Goal: Task Accomplishment & Management: Manage account settings

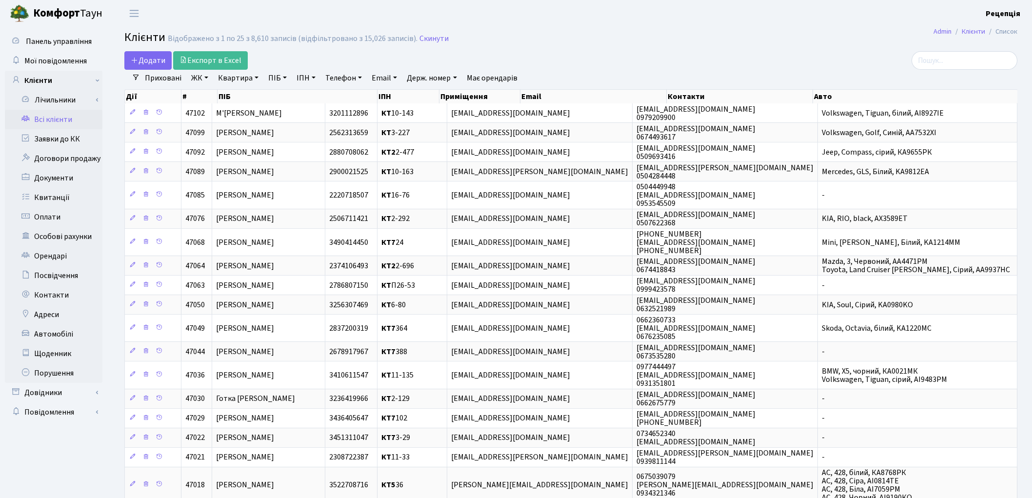
select select "25"
click at [202, 77] on link "ЖК" at bounding box center [199, 78] width 25 height 17
click at [226, 117] on li "КТ, вул. Регенераторна, 4" at bounding box center [248, 111] width 118 height 17
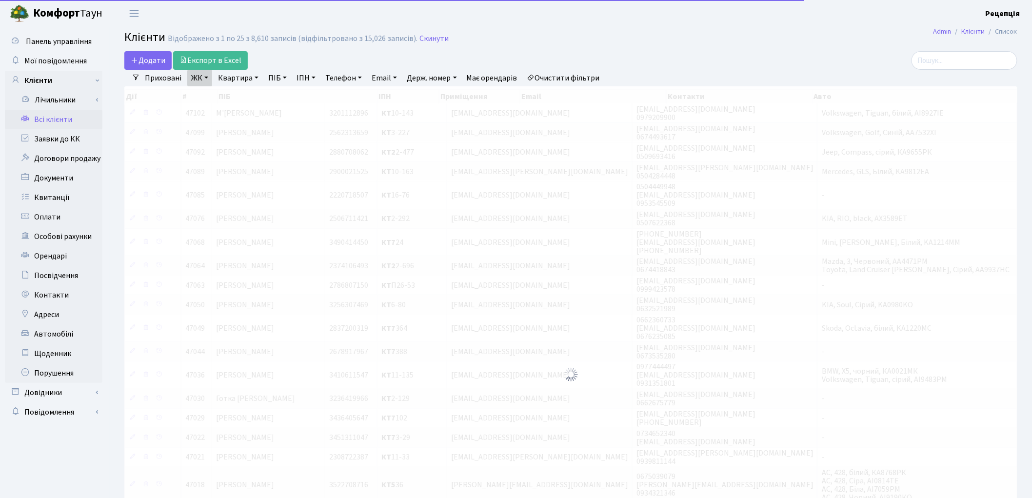
click at [242, 81] on link "Квартира" at bounding box center [238, 78] width 48 height 17
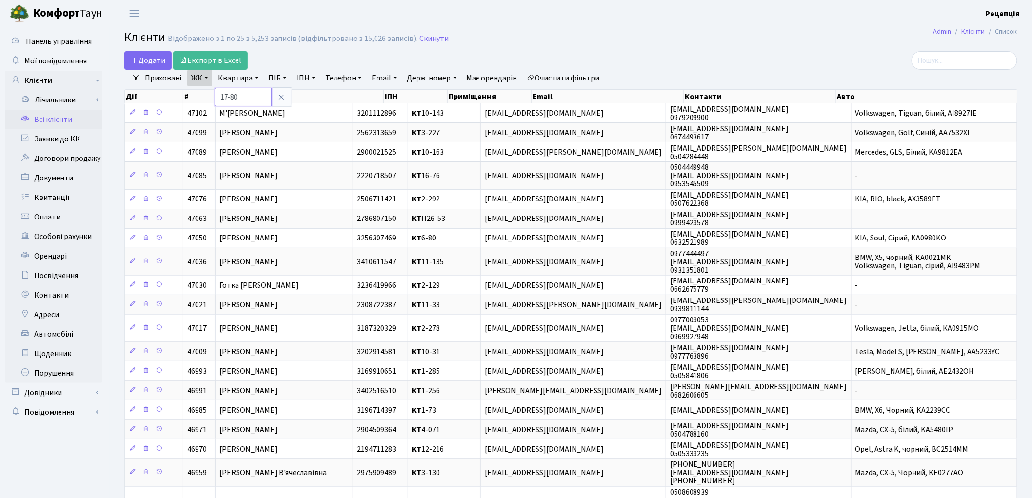
type input "17-80"
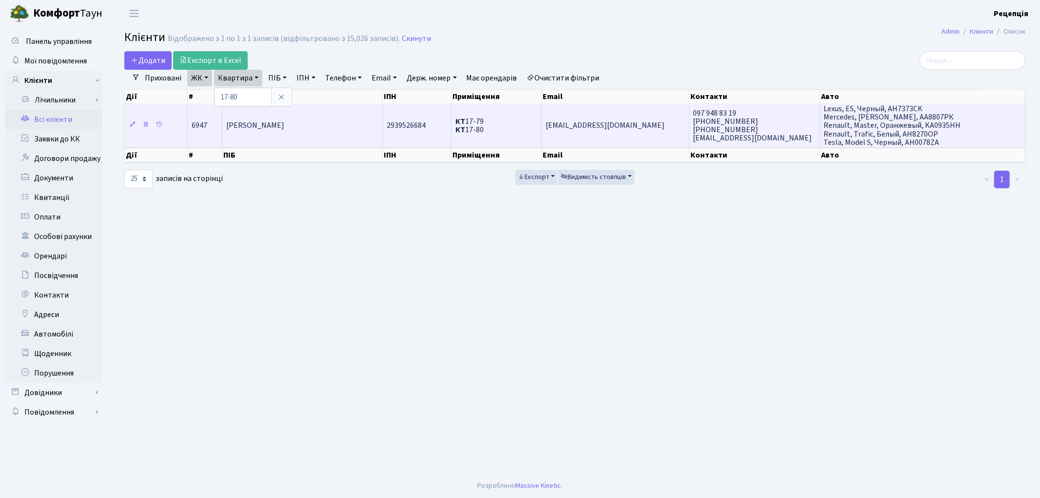
click at [261, 125] on span "[PERSON_NAME] [PERSON_NAME]" at bounding box center [255, 125] width 58 height 11
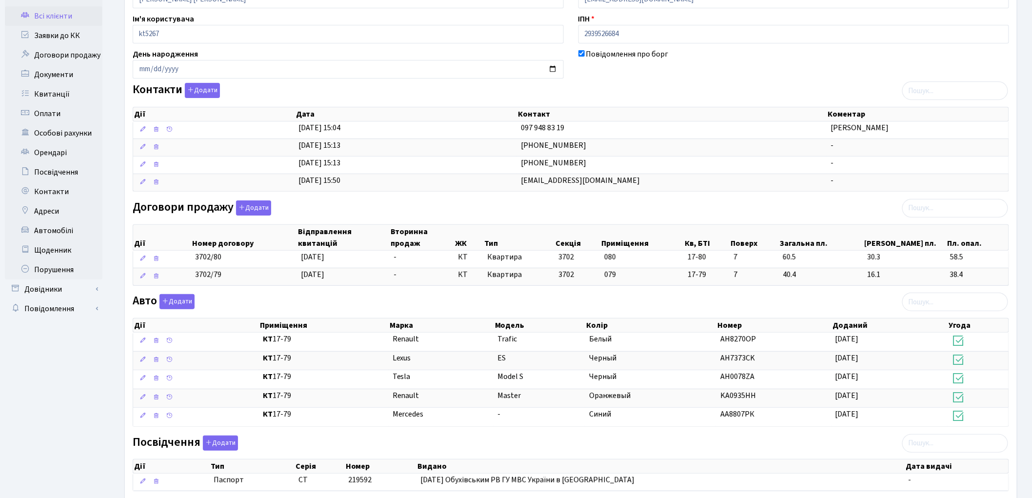
scroll to position [140, 0]
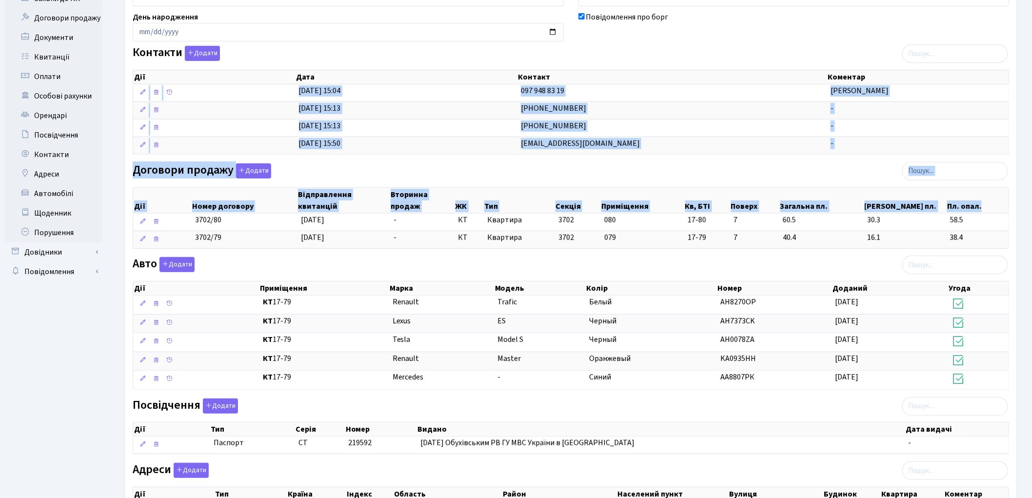
drag, startPoint x: 1031, startPoint y: 241, endPoint x: 1040, endPoint y: 102, distance: 138.8
click at [1031, 102] on html "Комфорт Таун Рецепція Мій обліковий запис Вийти Панель управління Мої повідомле…" at bounding box center [516, 232] width 1032 height 745
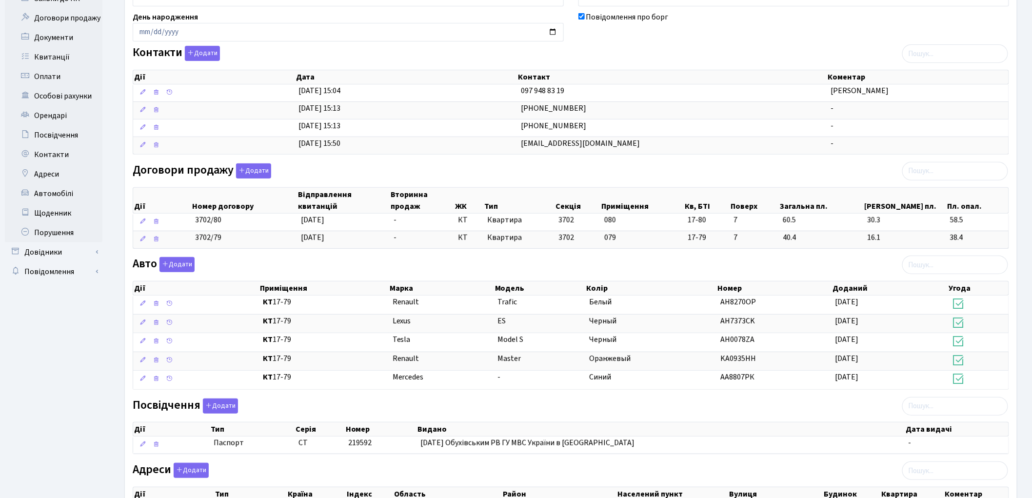
drag, startPoint x: 1027, startPoint y: 154, endPoint x: 1036, endPoint y: 160, distance: 11.0
click at [1027, 155] on div "Інформація Щоденник 24 Документи 13 Подати заявку 11 Квитанції 231 Порушення Ос…" at bounding box center [571, 247] width 922 height 668
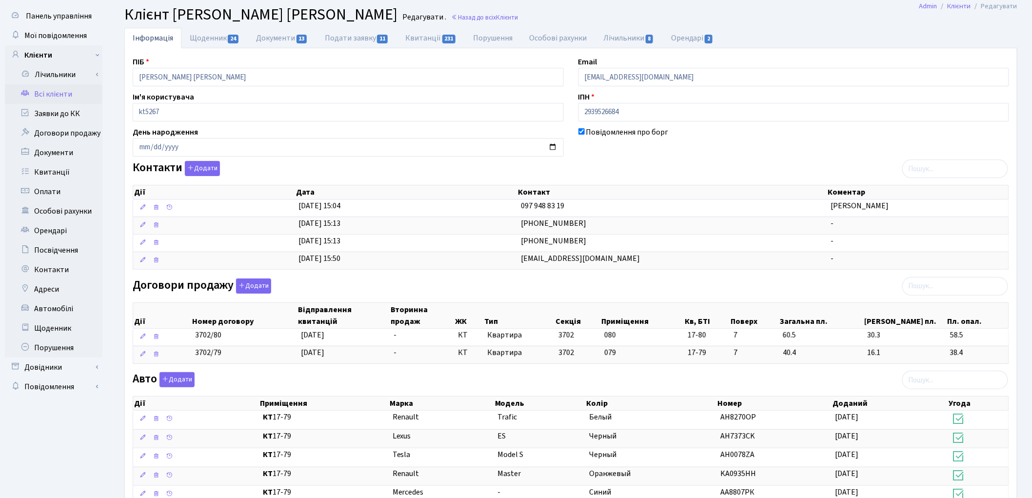
scroll to position [27, 0]
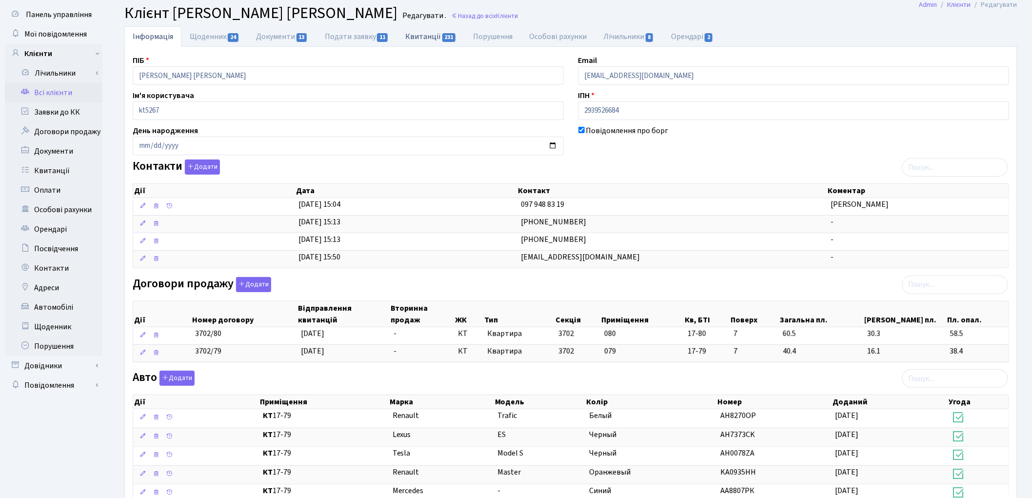
click at [413, 38] on link "Квитанції 231" at bounding box center [431, 36] width 68 height 20
select select "25"
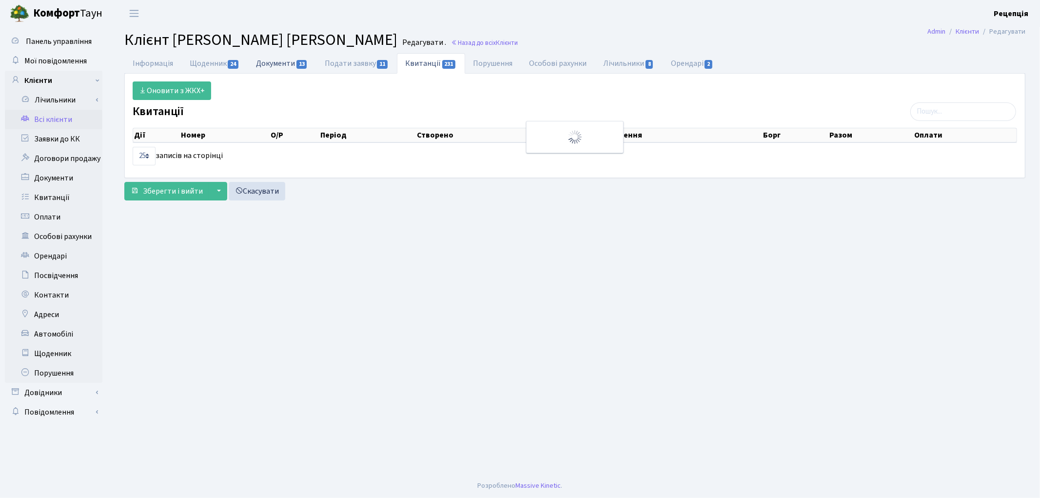
click at [276, 63] on link "Документи 13" at bounding box center [282, 63] width 68 height 20
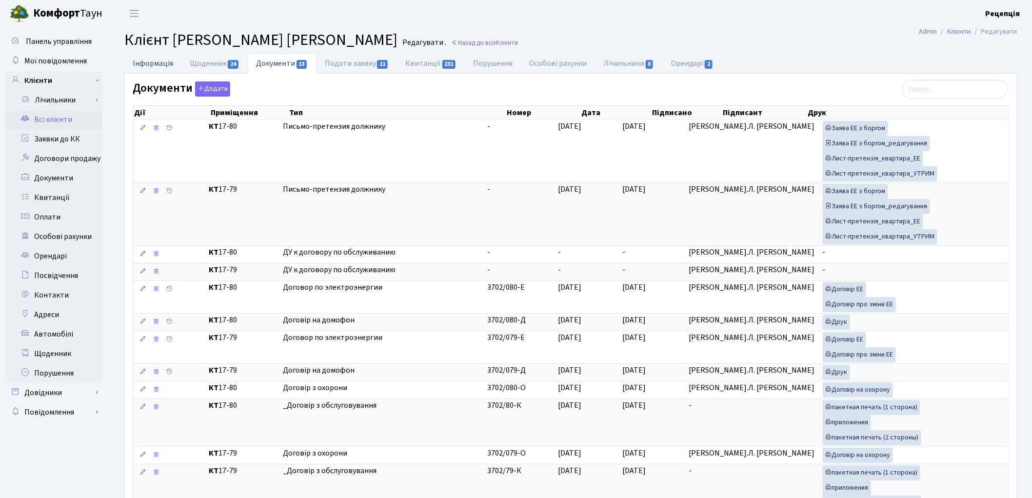
click at [158, 64] on link "Інформація" at bounding box center [152, 63] width 57 height 20
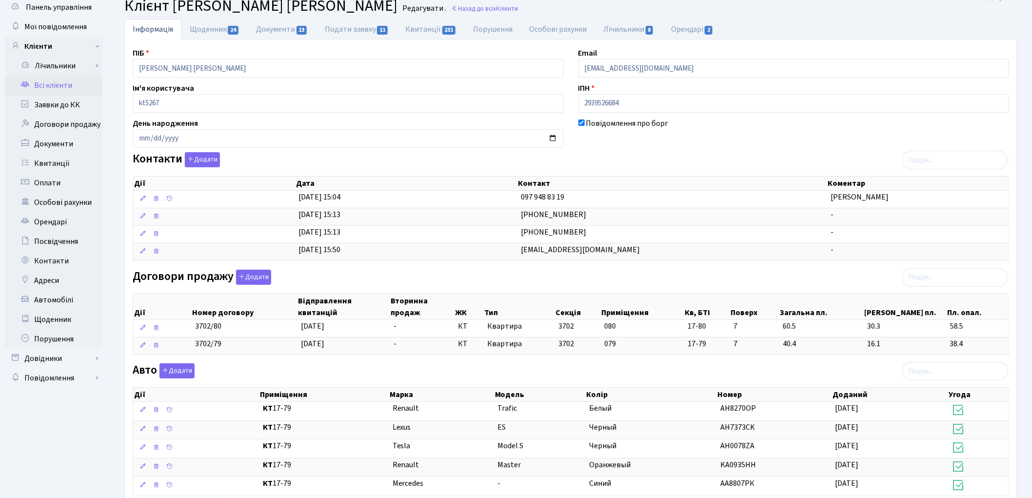
scroll to position [28, 0]
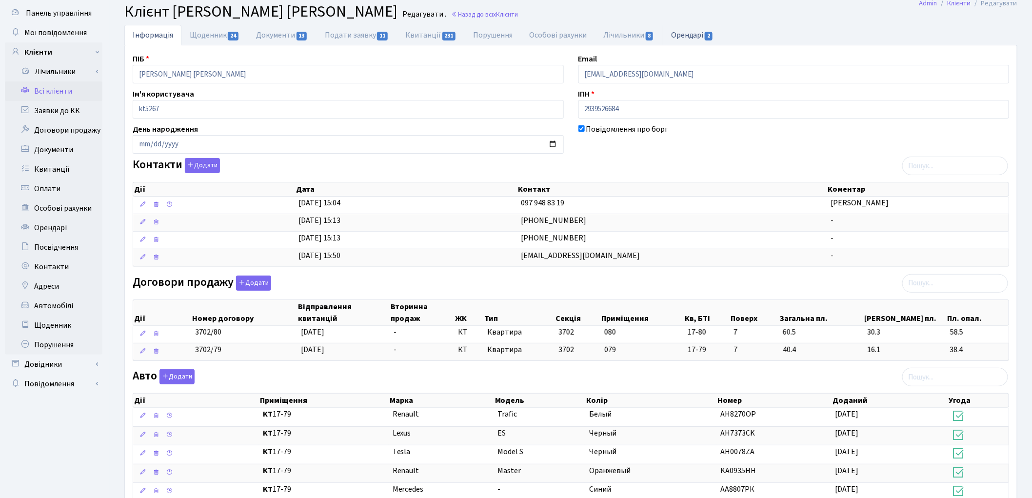
click at [696, 35] on link "Орендарі 2" at bounding box center [692, 35] width 59 height 20
select select "25"
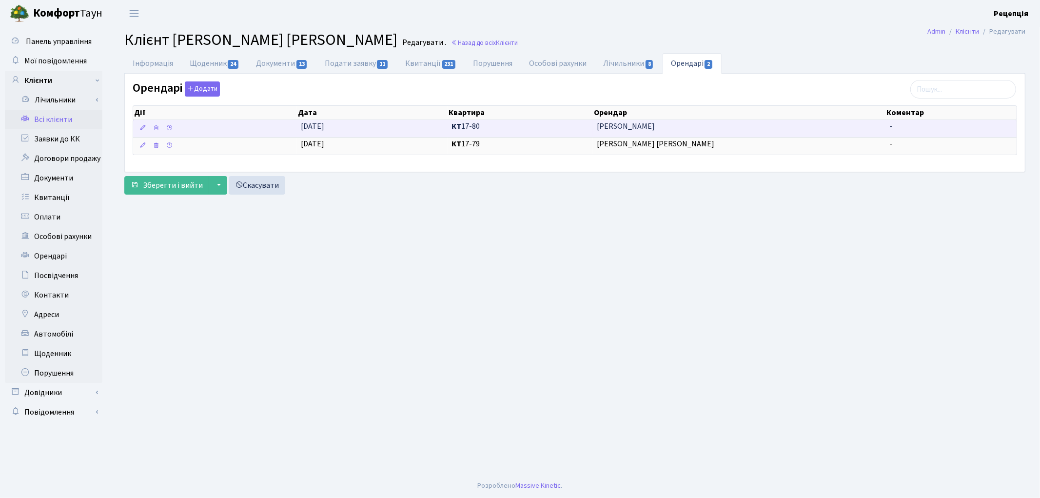
click at [618, 129] on span "[PERSON_NAME]" at bounding box center [739, 126] width 285 height 11
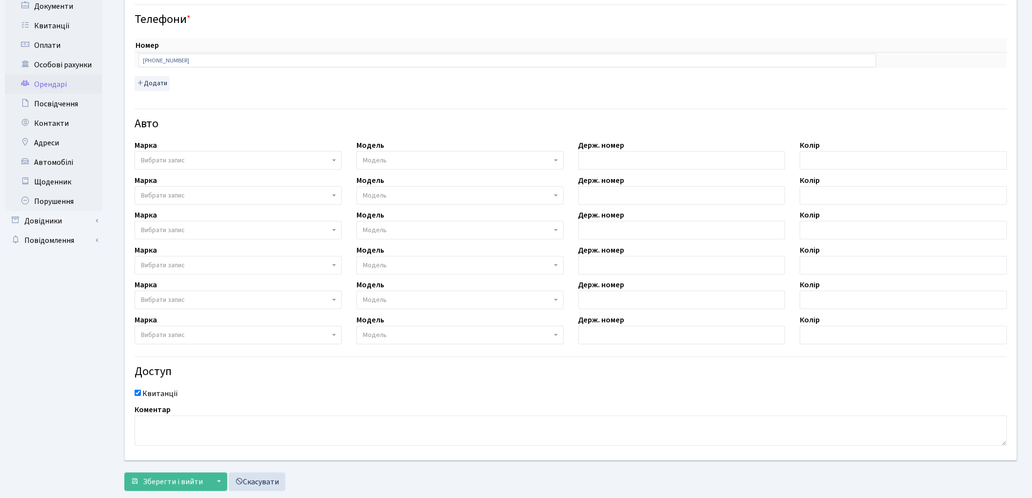
scroll to position [194, 0]
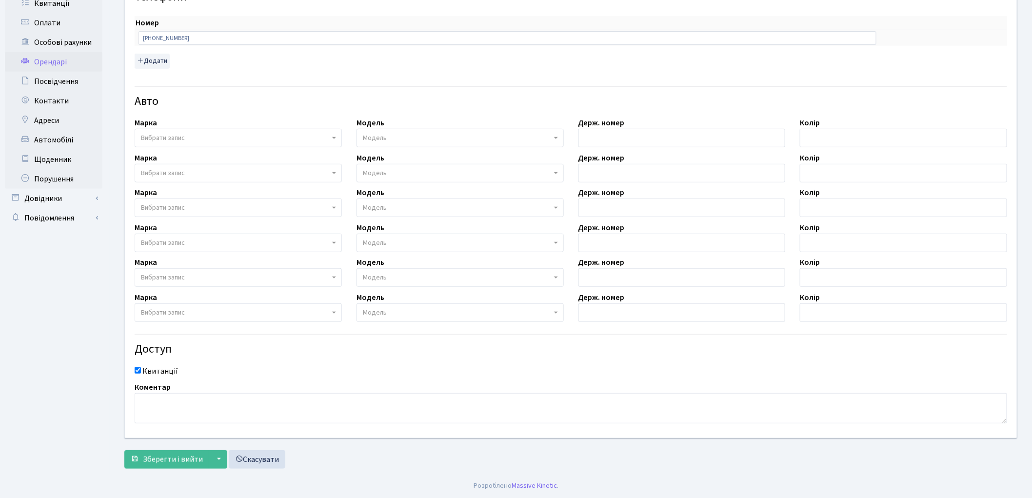
click at [166, 137] on span "Вибрати запис" at bounding box center [163, 138] width 44 height 10
type input "lex"
select select "76"
select select
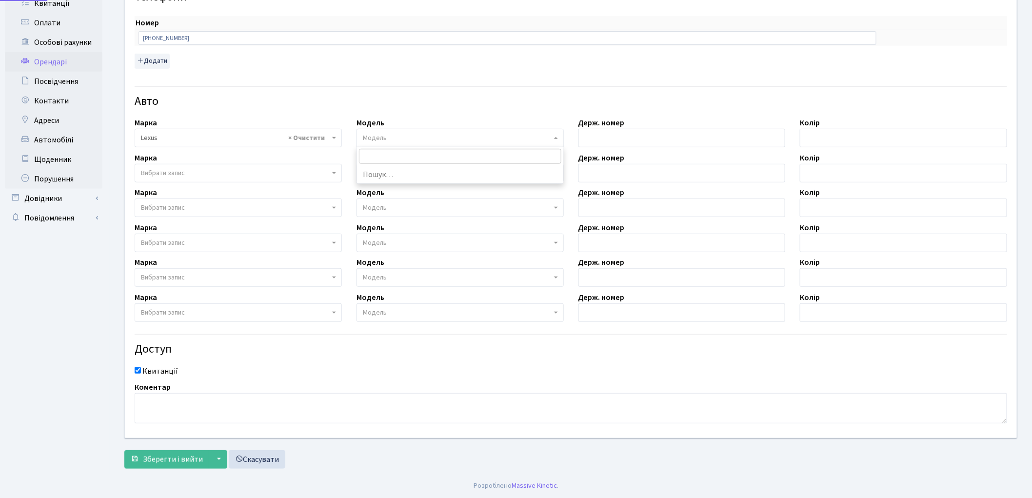
click at [374, 136] on span "Модель" at bounding box center [375, 138] width 24 height 10
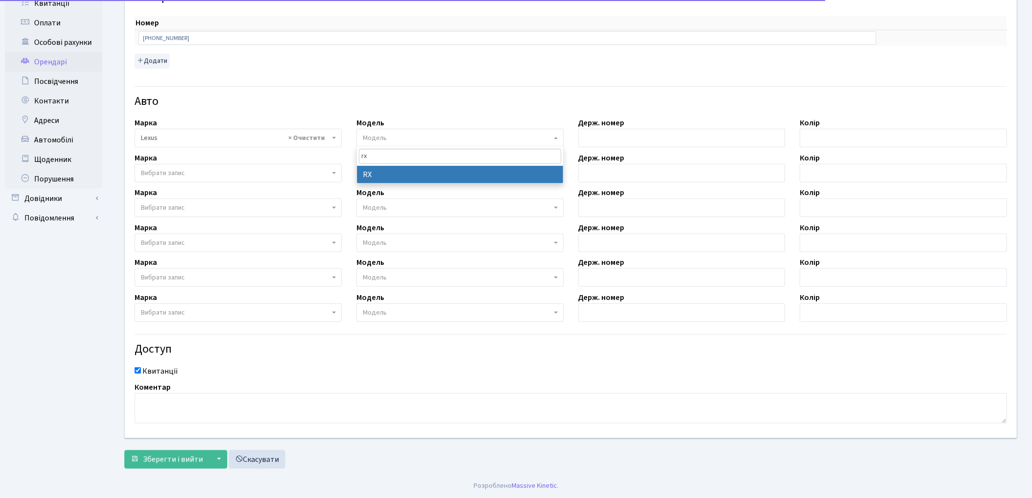
type input "rx"
select select "1284"
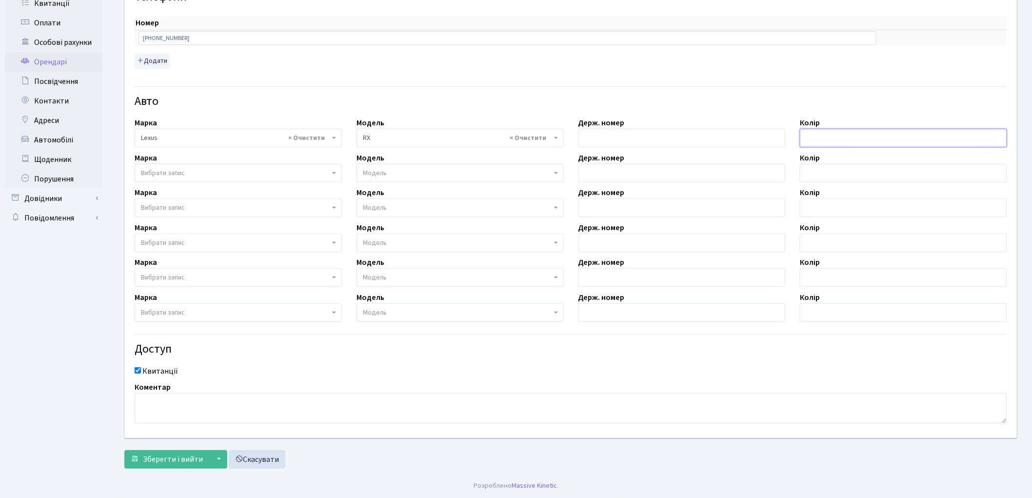
click at [825, 135] on input "text" at bounding box center [903, 138] width 207 height 19
type input "білий"
click at [607, 133] on input "text" at bounding box center [681, 138] width 207 height 19
type input "Ф"
click at [584, 140] on input "AH7001IE" at bounding box center [681, 138] width 207 height 19
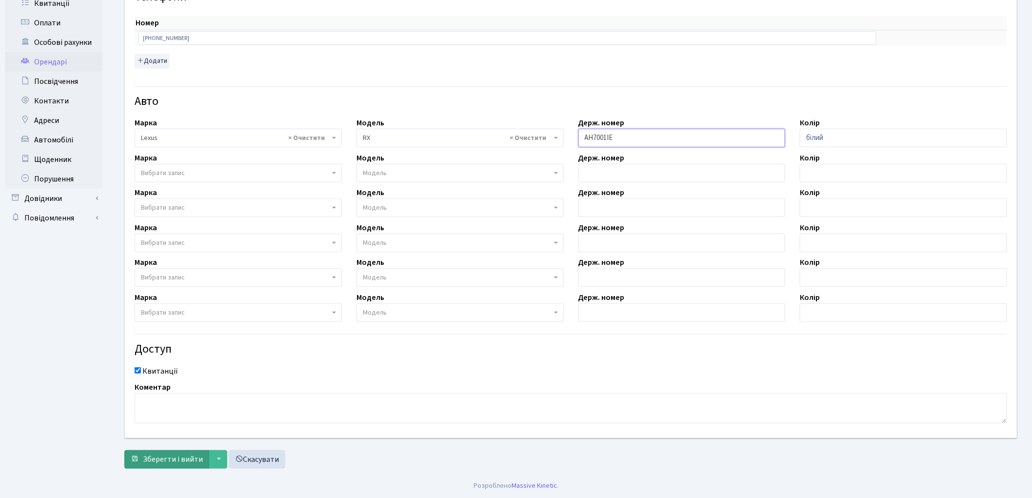
type input "AH7001IE"
click at [169, 462] on span "Зберегти і вийти" at bounding box center [173, 459] width 60 height 11
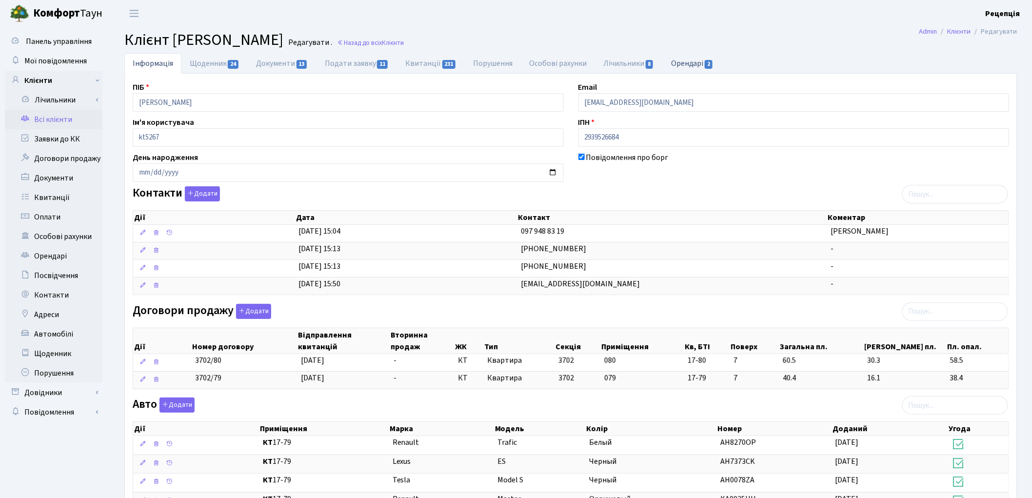
click at [687, 62] on link "Орендарі 2" at bounding box center [692, 63] width 59 height 20
select select "25"
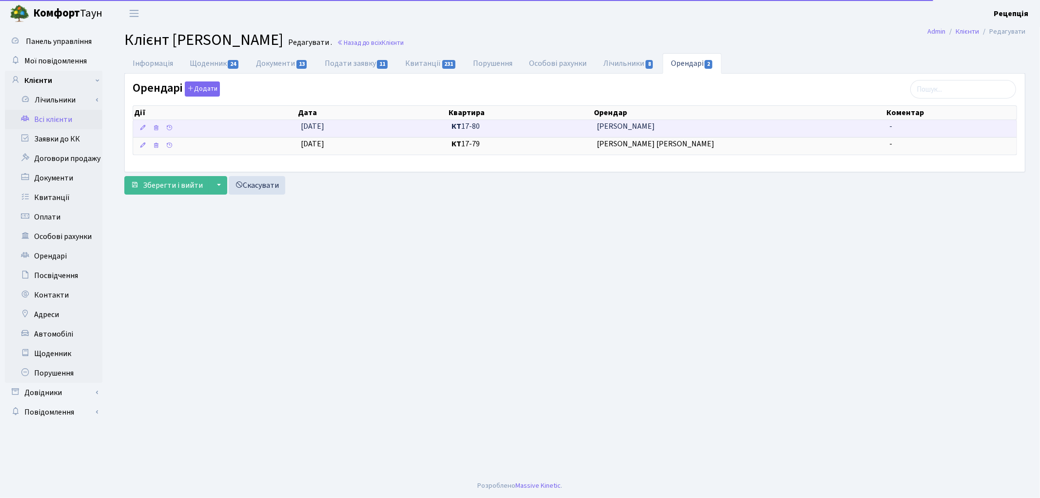
click at [558, 122] on span "КТ 17-80" at bounding box center [521, 126] width 138 height 11
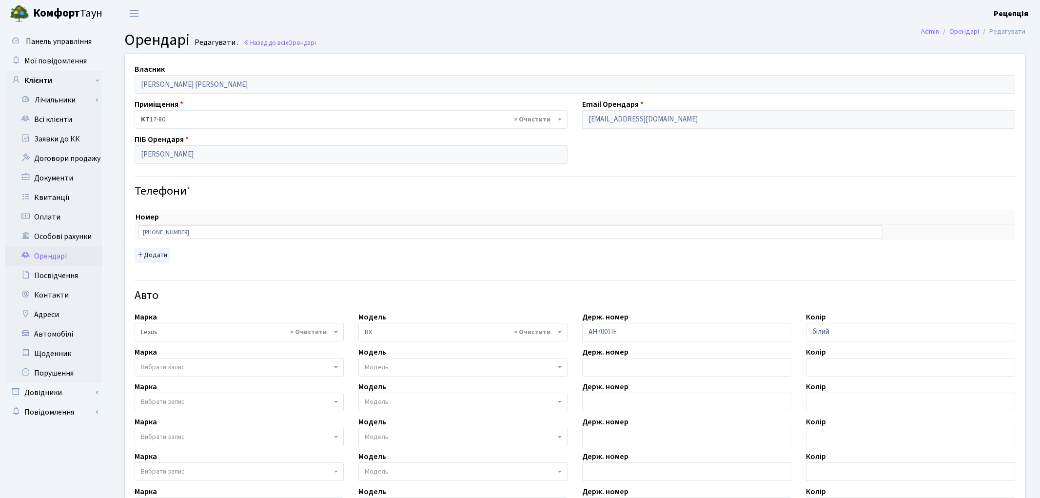
select select "1284"
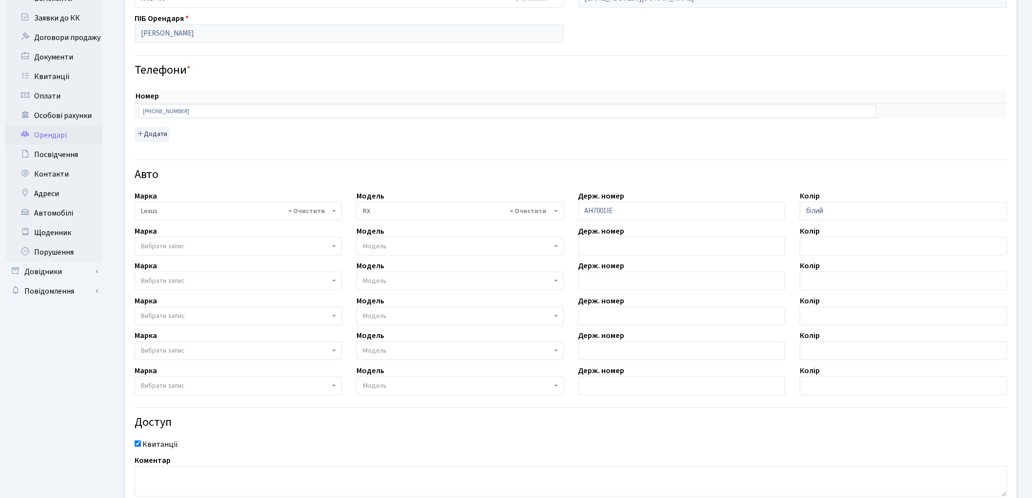
scroll to position [194, 0]
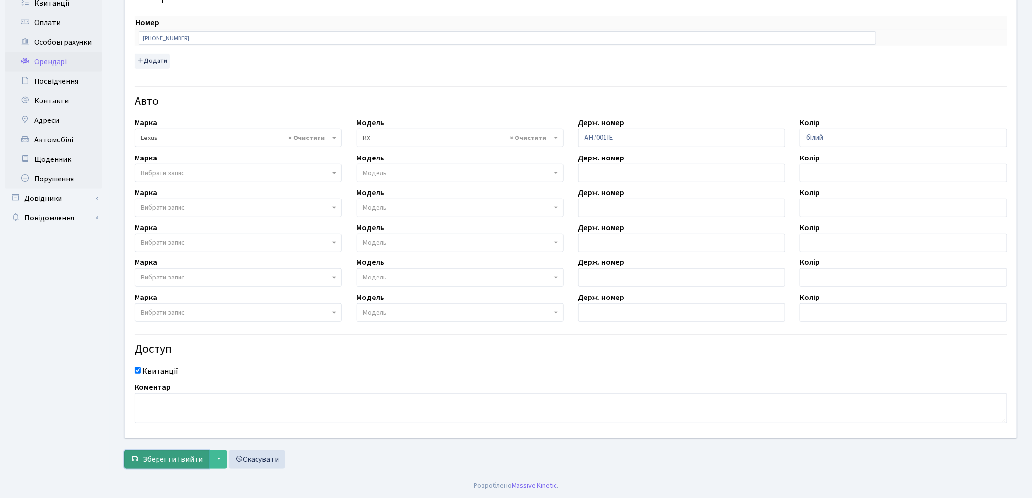
click at [169, 456] on span "Зберегти і вийти" at bounding box center [173, 459] width 60 height 11
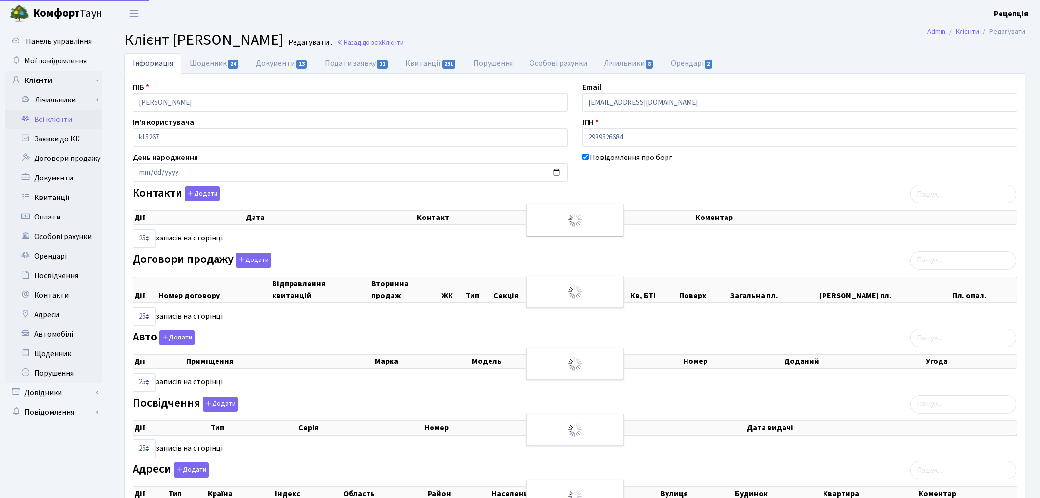
select select "25"
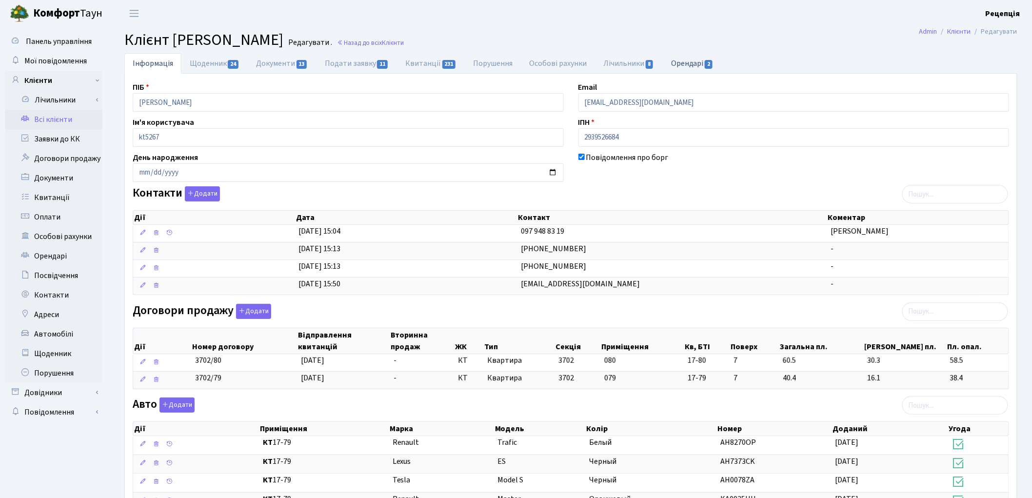
click at [683, 55] on link "Орендарі 2" at bounding box center [692, 63] width 59 height 20
select select "25"
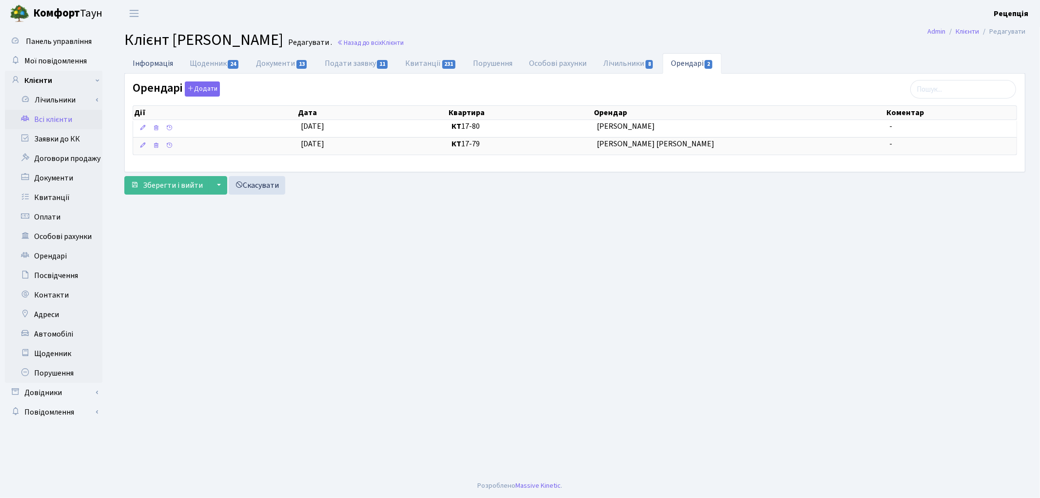
click at [162, 56] on link "Інформація" at bounding box center [152, 63] width 57 height 20
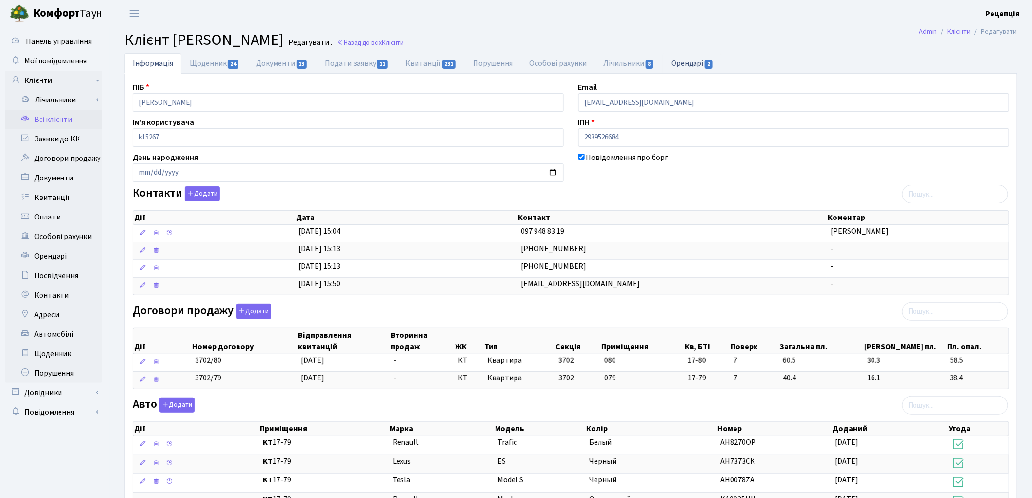
click at [701, 66] on link "Орендарі 2" at bounding box center [692, 63] width 59 height 20
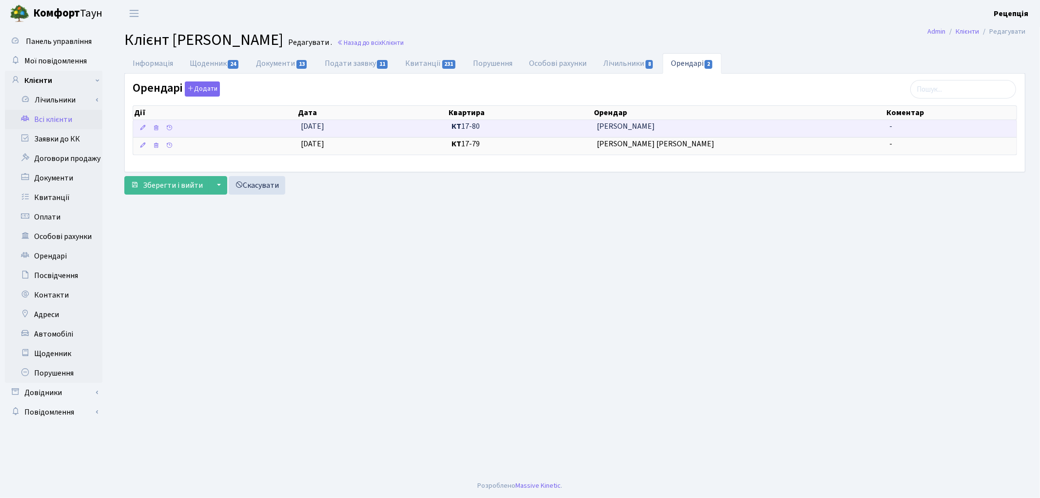
click at [572, 128] on span "КТ 17-80" at bounding box center [521, 126] width 138 height 11
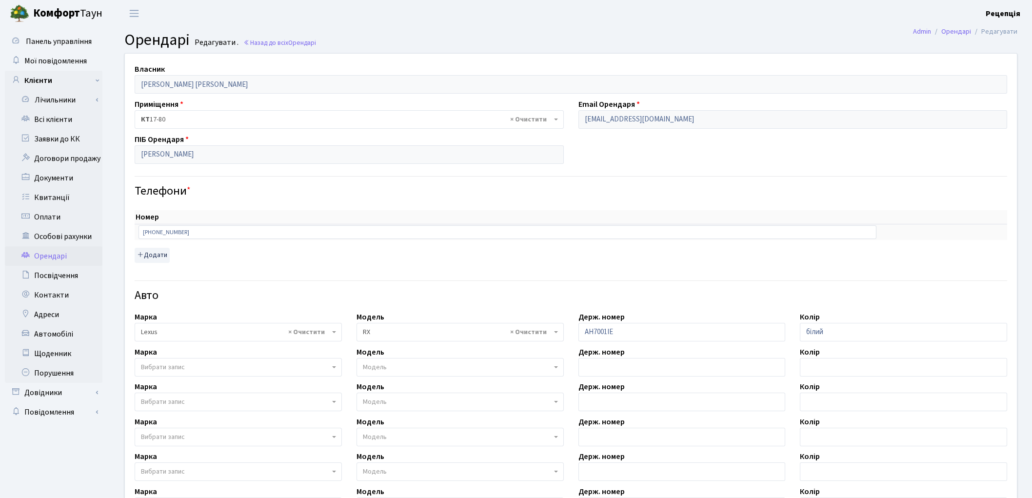
select select "1284"
click at [44, 121] on link "Всі клієнти" at bounding box center [54, 120] width 98 height 20
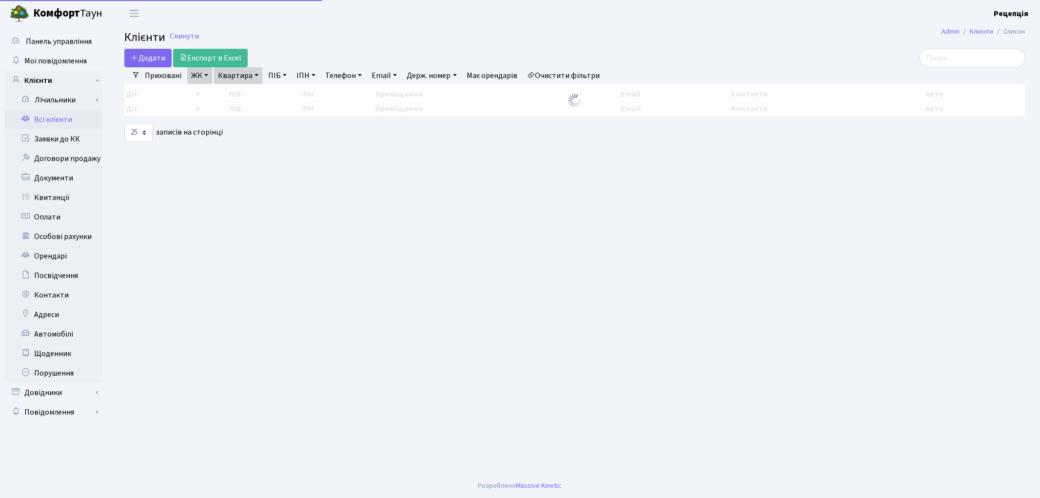
select select "25"
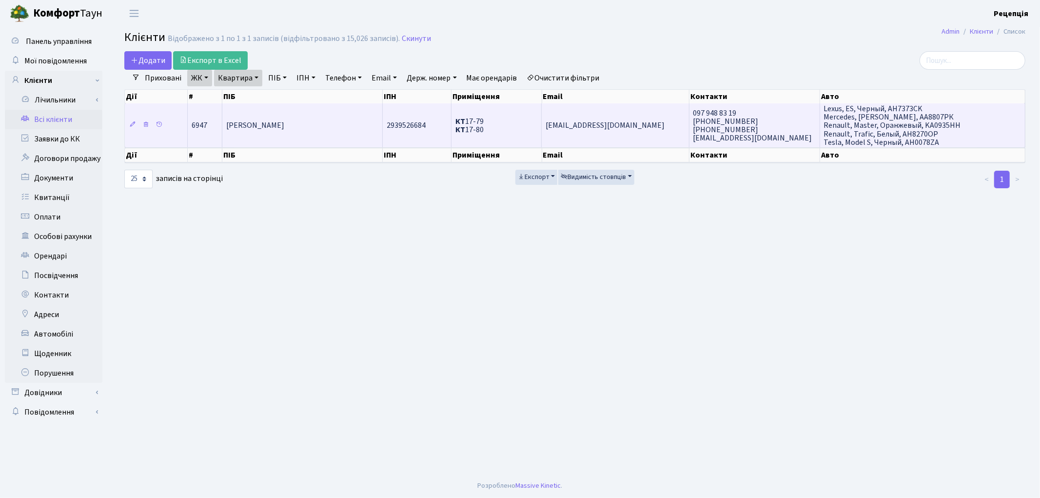
click at [329, 130] on td "[PERSON_NAME]" at bounding box center [302, 125] width 160 height 44
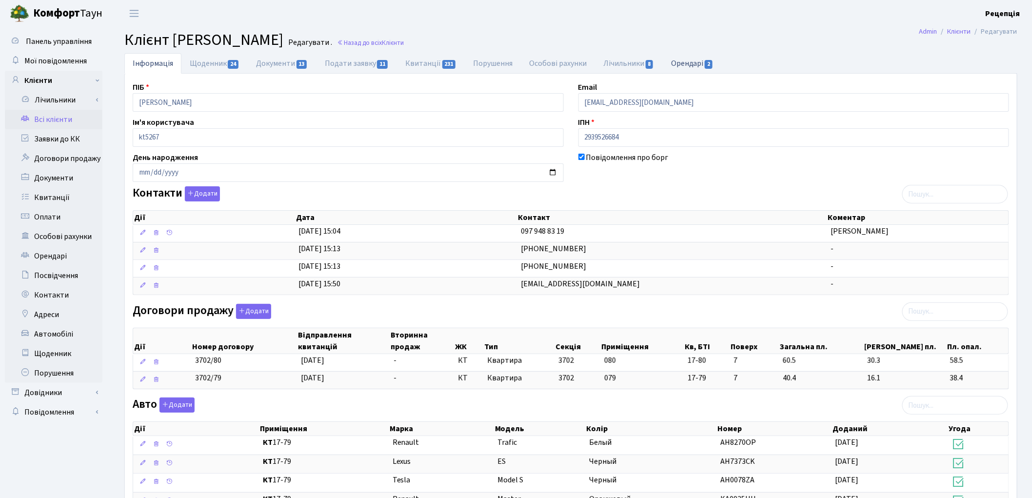
click at [691, 61] on link "Орендарі 2" at bounding box center [692, 63] width 59 height 20
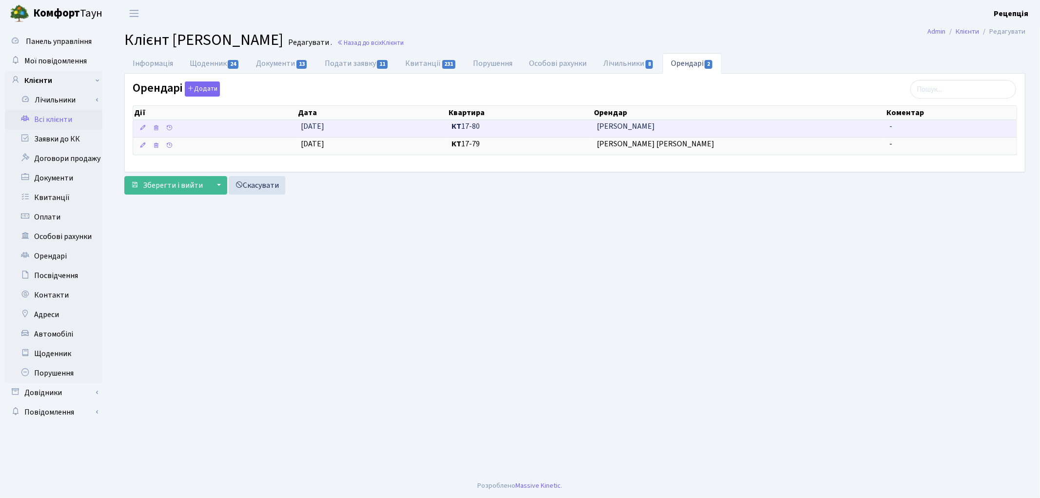
click at [613, 123] on span "[PERSON_NAME]" at bounding box center [739, 126] width 285 height 11
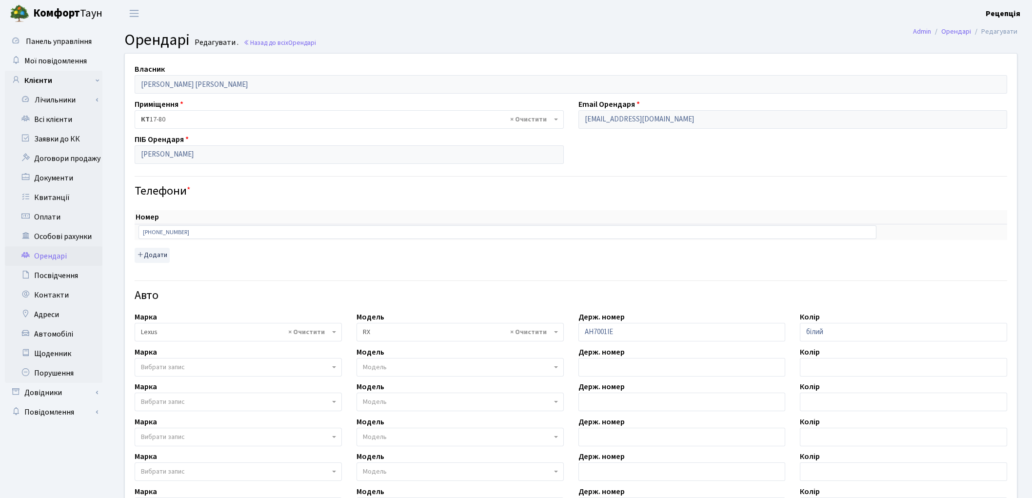
select select "1284"
click at [45, 120] on link "Всі клієнти" at bounding box center [54, 120] width 98 height 20
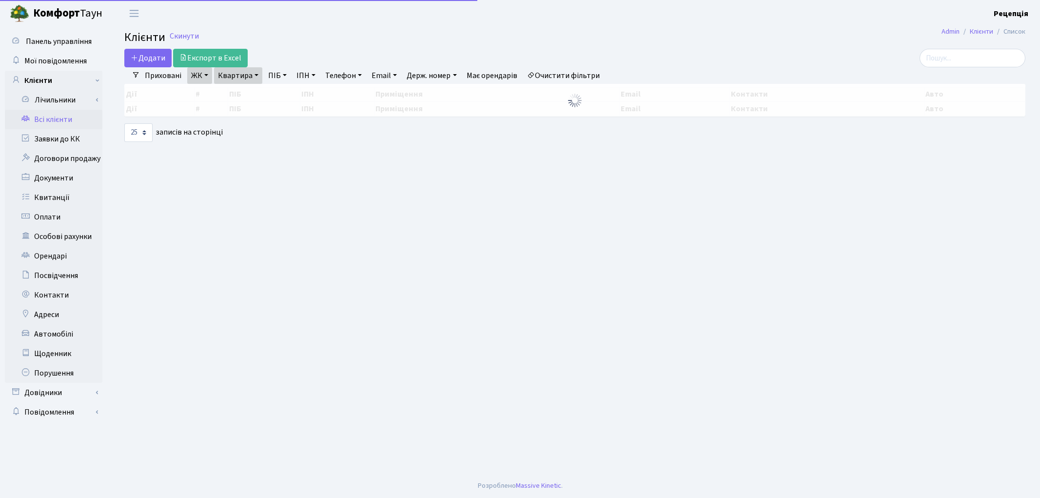
select select "25"
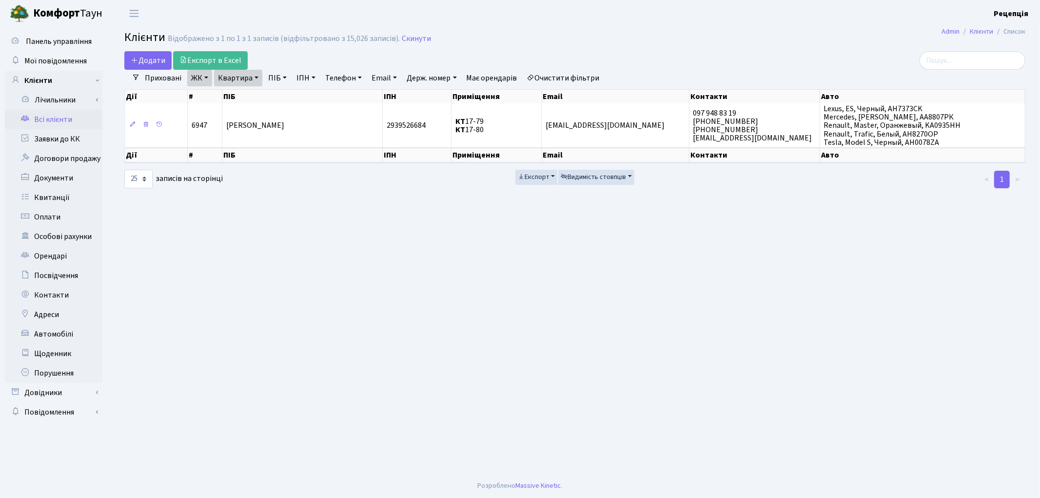
click at [559, 78] on link "Очистити фільтри" at bounding box center [563, 78] width 80 height 17
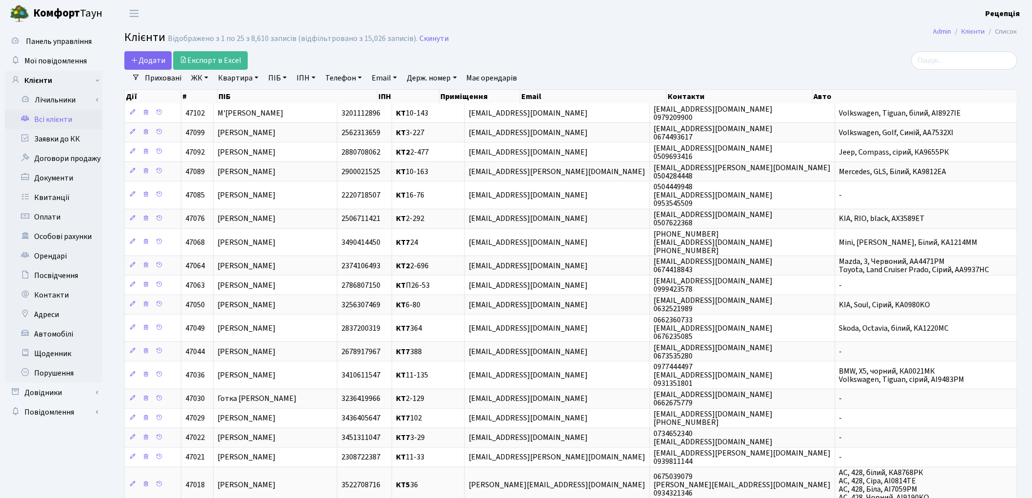
click at [198, 83] on link "ЖК" at bounding box center [199, 78] width 25 height 17
click at [213, 115] on li "КТ, вул. Регенераторна, 4" at bounding box center [248, 111] width 118 height 17
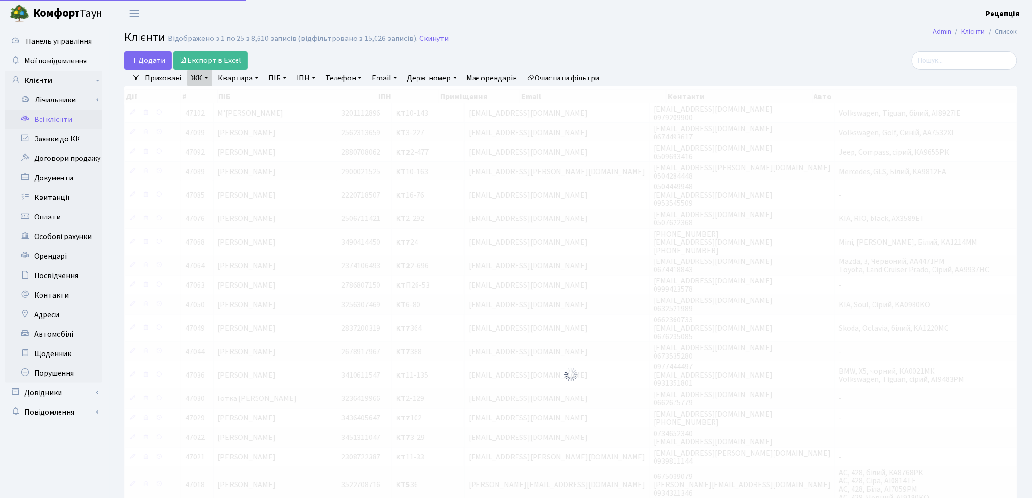
drag, startPoint x: 237, startPoint y: 76, endPoint x: 238, endPoint y: 80, distance: 5.0
click at [237, 77] on link "Квартира" at bounding box center [238, 78] width 48 height 17
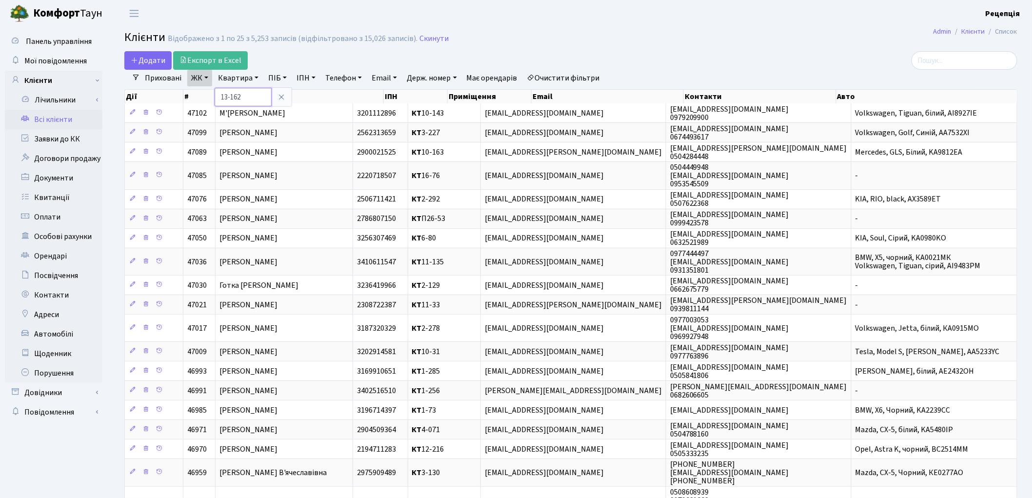
type input "13-162"
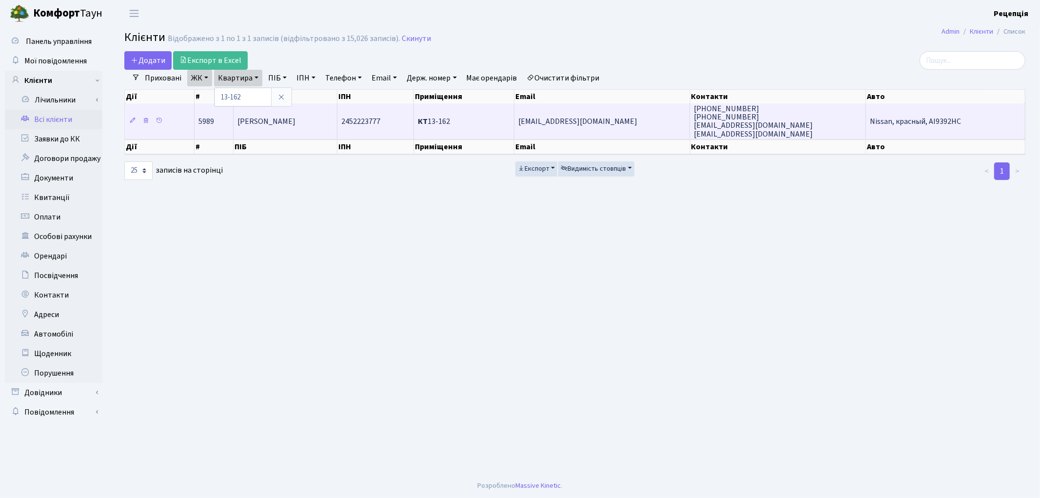
click at [251, 119] on span "[PERSON_NAME]" at bounding box center [267, 121] width 58 height 11
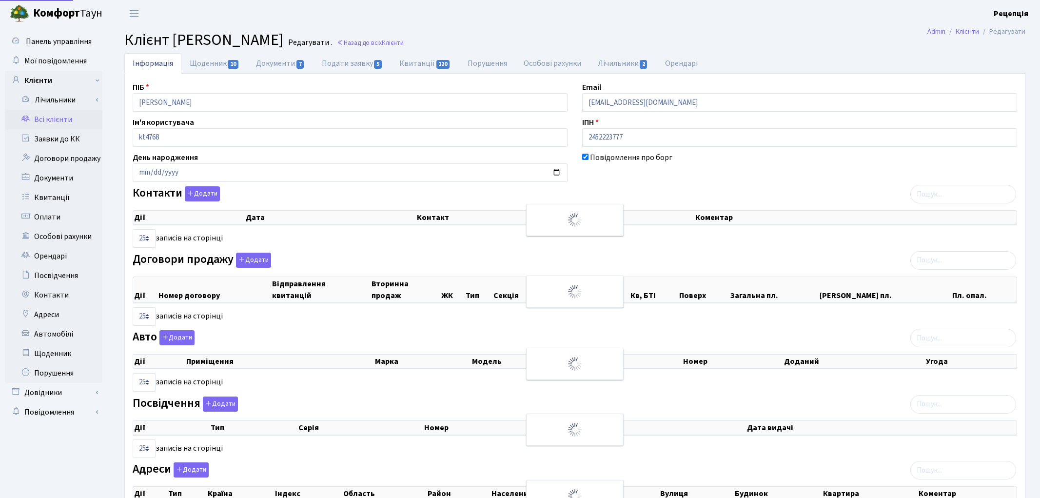
select select "25"
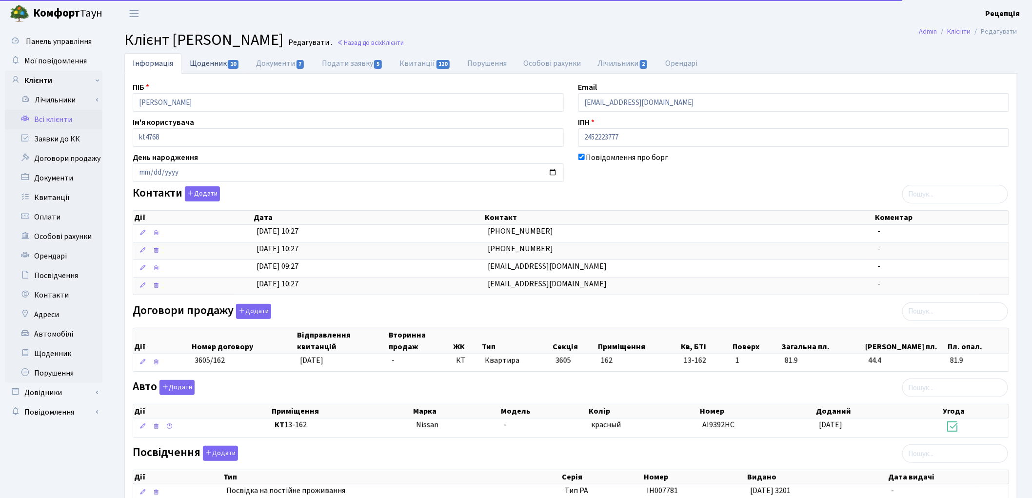
click at [208, 65] on link "Щоденник 10" at bounding box center [214, 63] width 66 height 20
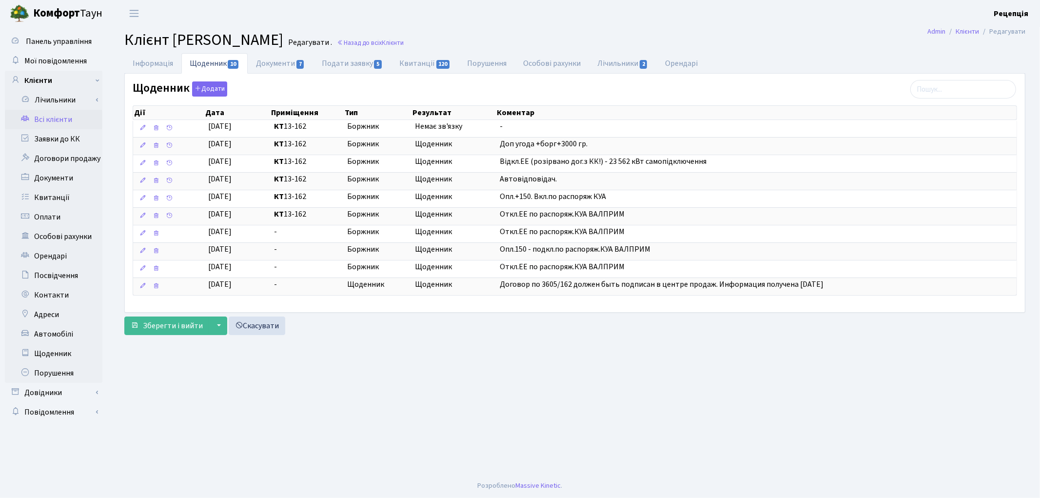
click at [369, 400] on main "Admin Клієнти Редагувати Клієнт Бабапур Бахрам Редагувати . Назад до всіх Клієн…" at bounding box center [575, 250] width 931 height 447
click at [150, 62] on link "Інформація" at bounding box center [152, 63] width 57 height 20
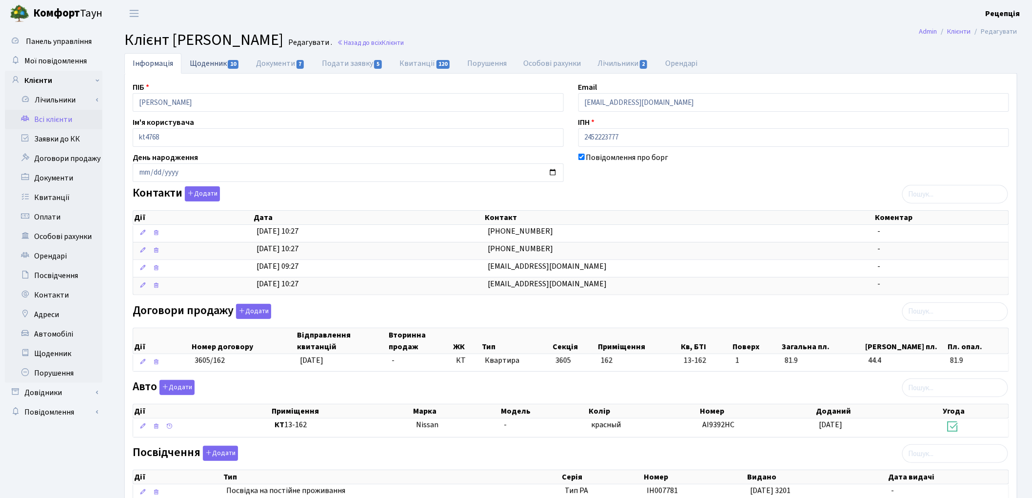
click at [198, 62] on link "Щоденник 10" at bounding box center [214, 63] width 66 height 20
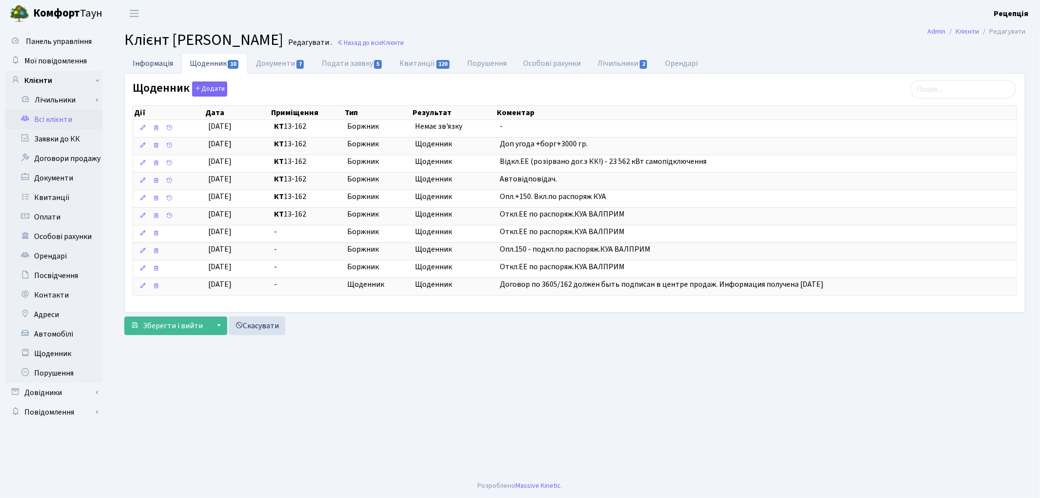
click at [153, 60] on link "Інформація" at bounding box center [152, 63] width 57 height 20
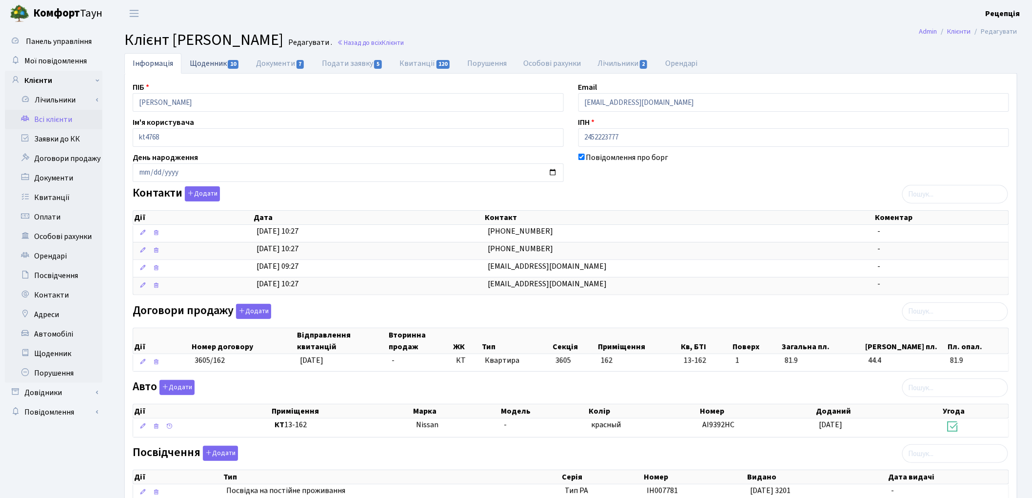
click at [198, 68] on link "Щоденник 10" at bounding box center [214, 63] width 66 height 20
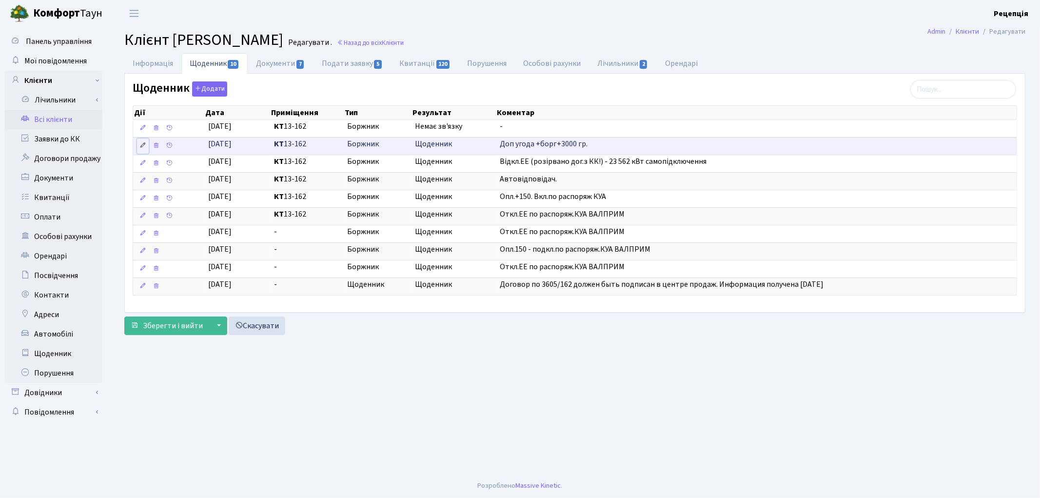
click at [144, 144] on icon at bounding box center [142, 145] width 7 height 7
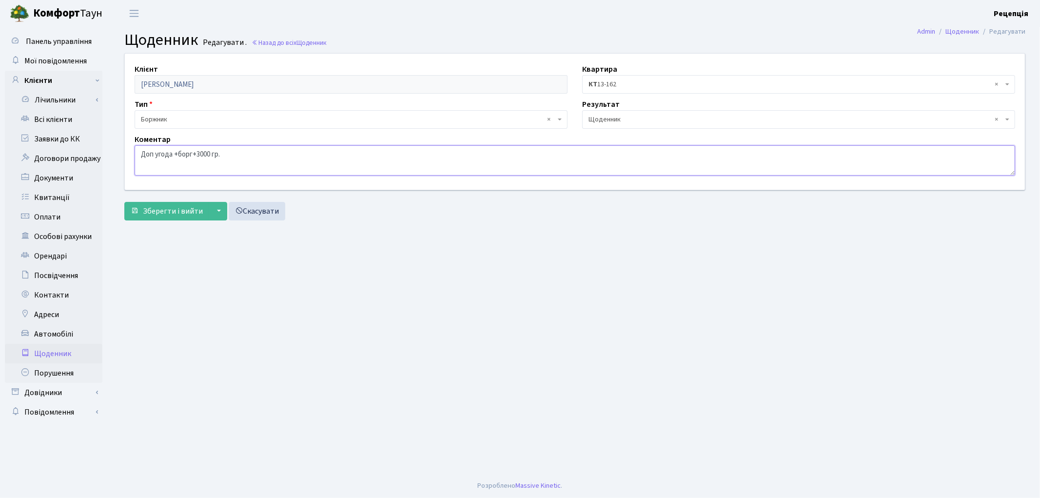
click at [236, 154] on textarea "Доп угода +борг+3000 гр." at bounding box center [575, 160] width 881 height 30
type textarea "Доп угода +борг+3000 гр. РОЗСРОЧКА?"
click at [169, 210] on span "Зберегти і вийти" at bounding box center [173, 211] width 60 height 11
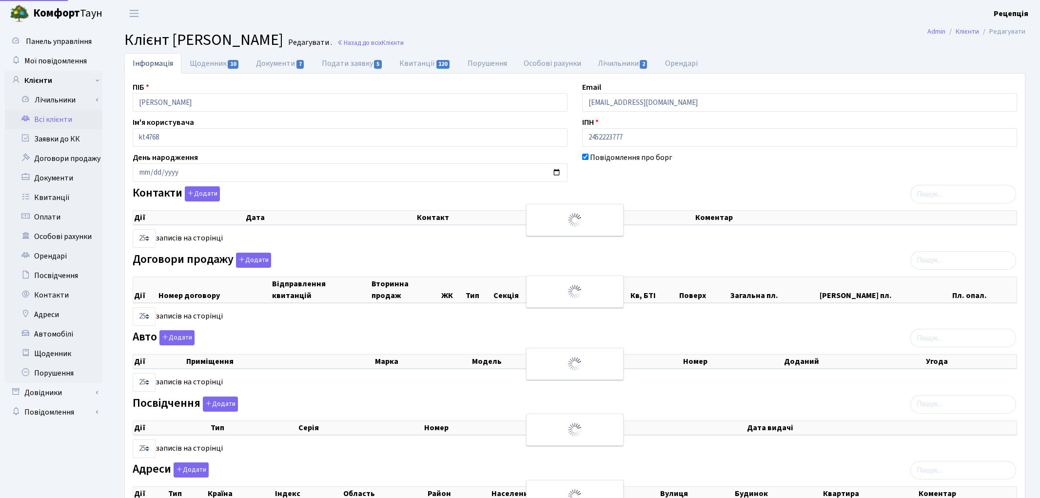
select select "25"
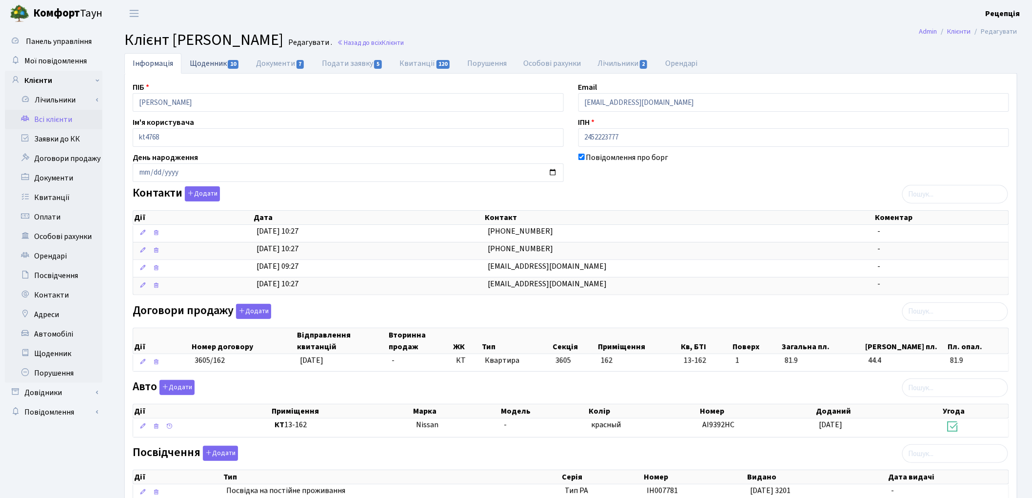
click at [223, 60] on link "Щоденник 10" at bounding box center [214, 63] width 66 height 20
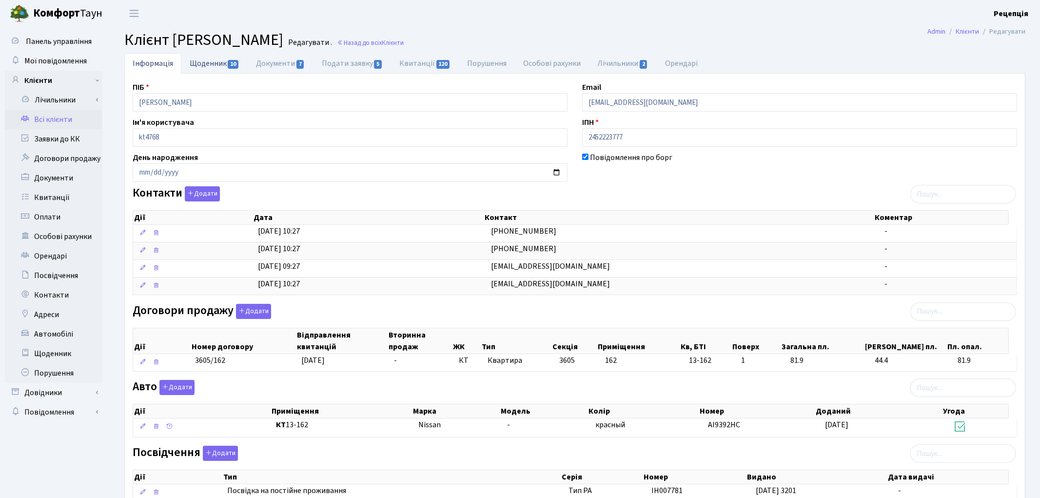
select select "25"
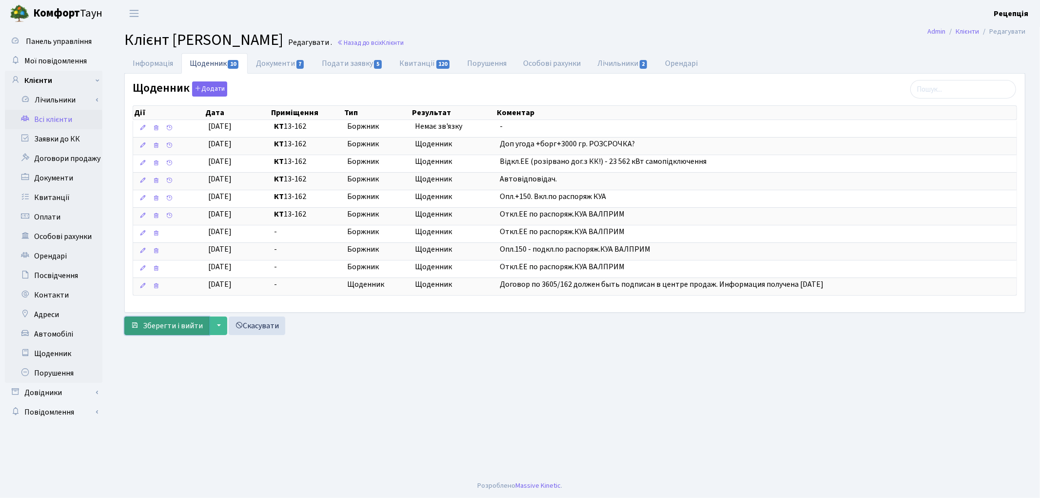
click at [171, 328] on span "Зберегти і вийти" at bounding box center [173, 325] width 60 height 11
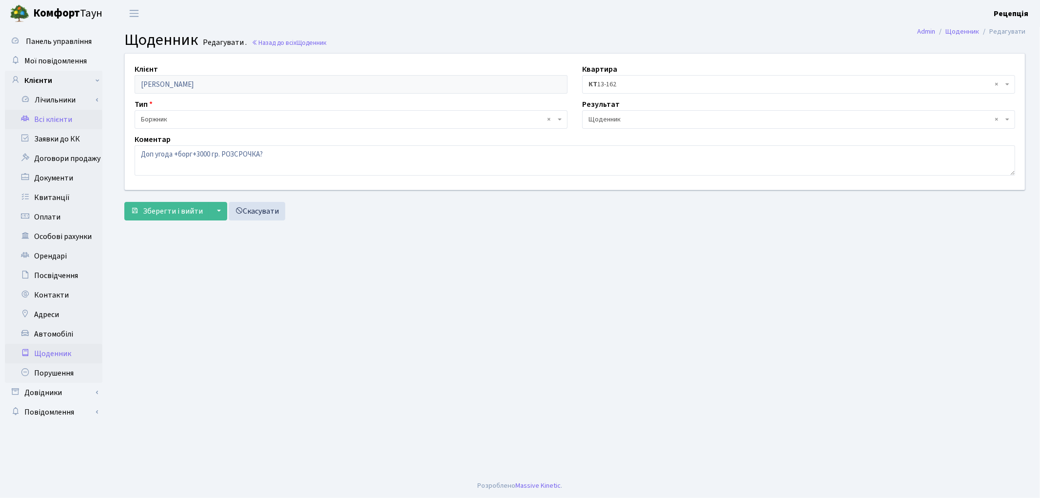
click at [73, 121] on link "Всі клієнти" at bounding box center [54, 120] width 98 height 20
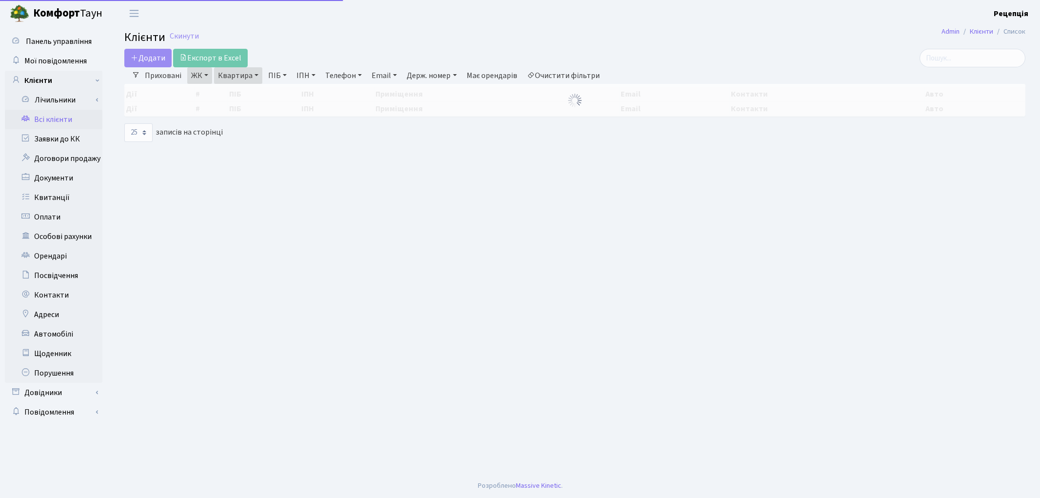
select select "25"
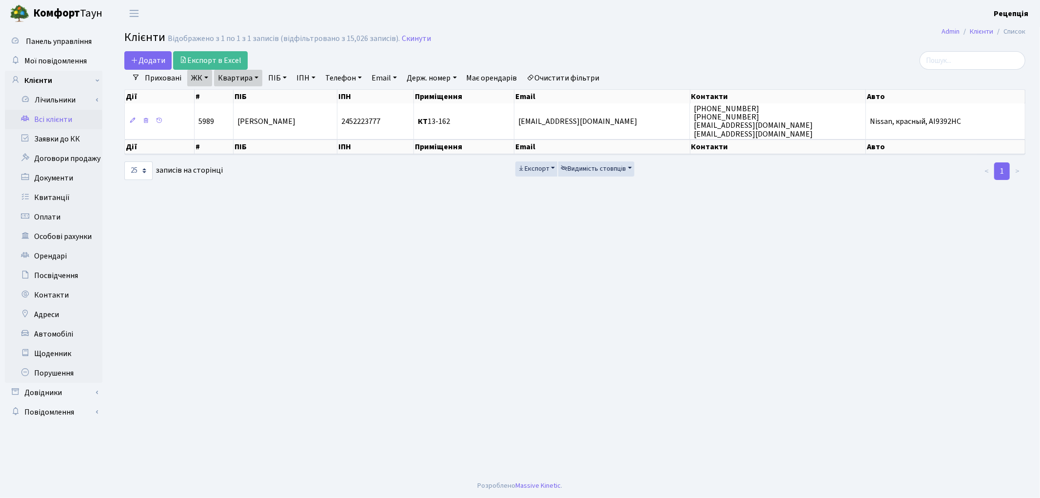
click at [566, 74] on link "Очистити фільтри" at bounding box center [563, 78] width 80 height 17
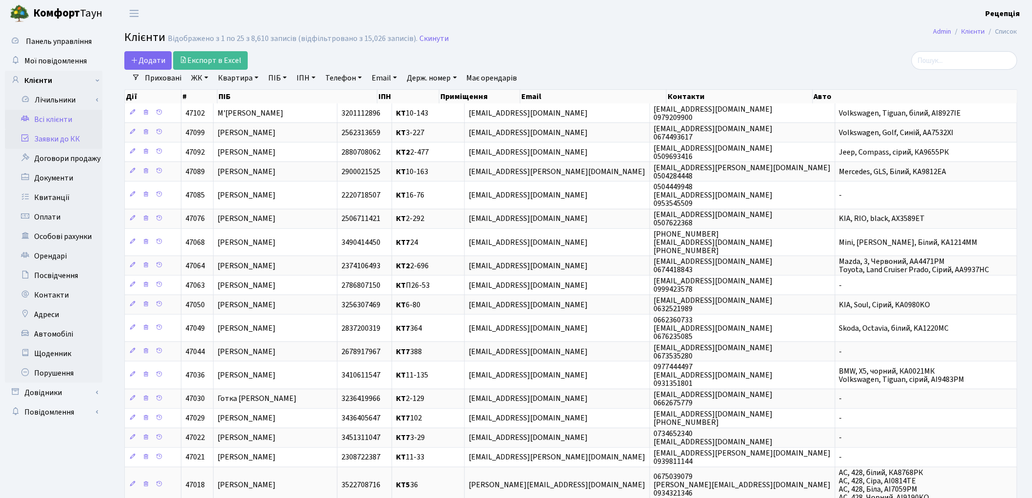
click at [64, 137] on link "Заявки до КК" at bounding box center [54, 139] width 98 height 20
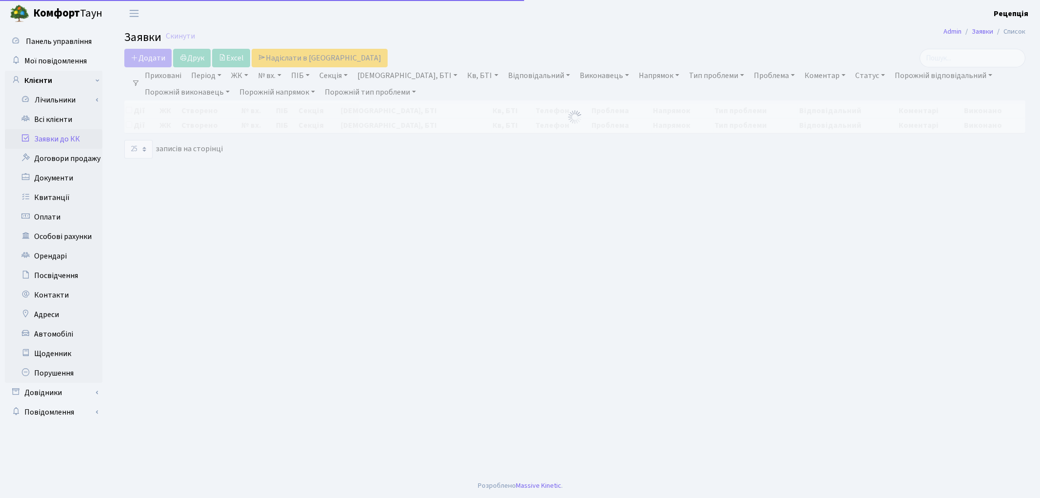
select select "25"
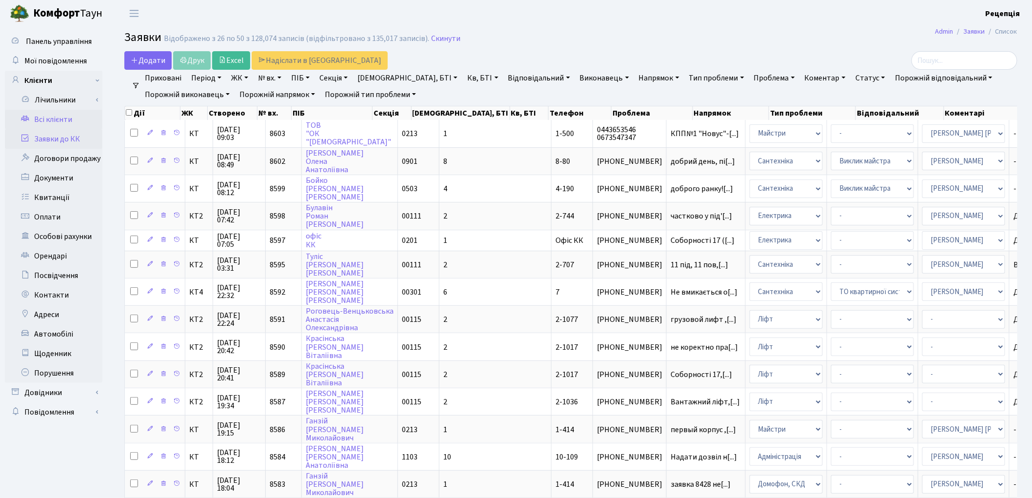
click at [40, 122] on link "Всі клієнти" at bounding box center [54, 120] width 98 height 20
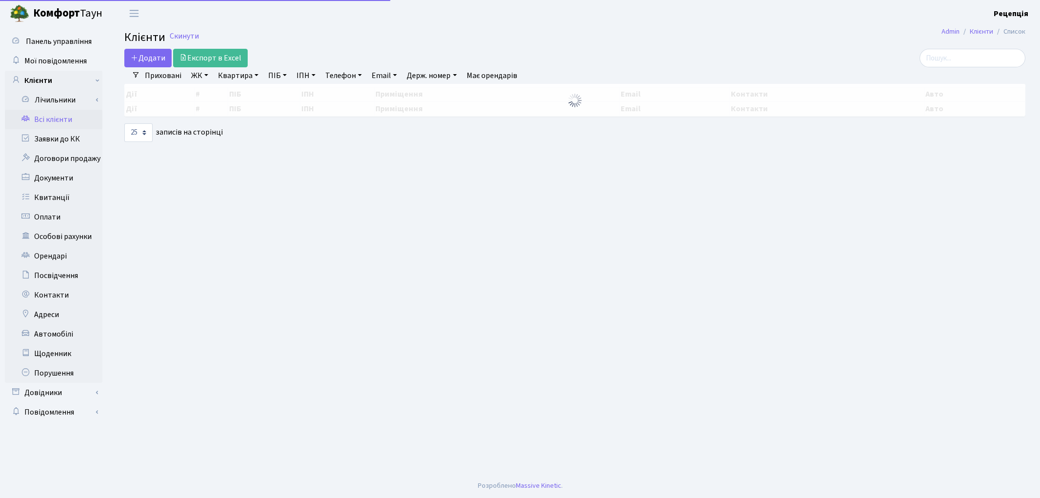
select select
select select "25"
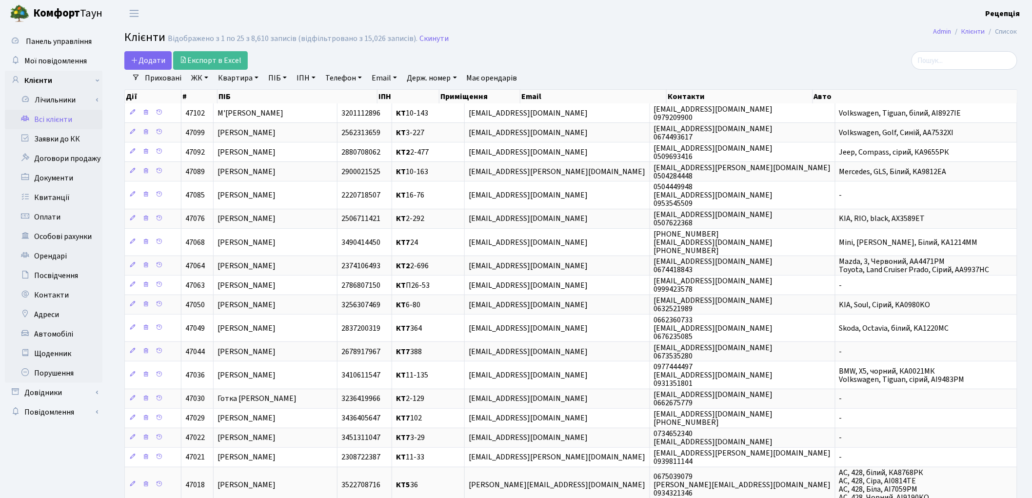
click at [202, 80] on link "ЖК" at bounding box center [199, 78] width 25 height 17
click at [273, 206] on li "КТ7, вул. Березнева, 12" at bounding box center [248, 220] width 118 height 28
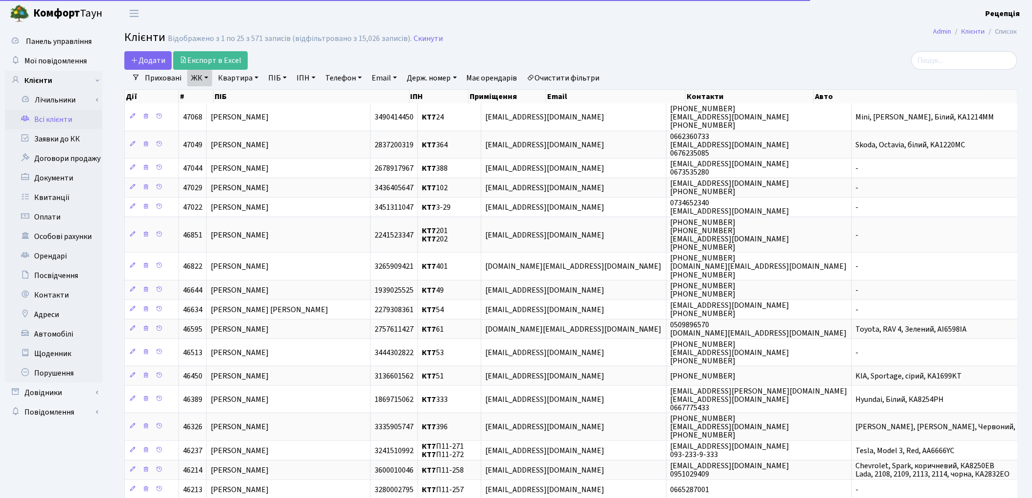
click at [250, 79] on link "Квартира" at bounding box center [238, 78] width 48 height 17
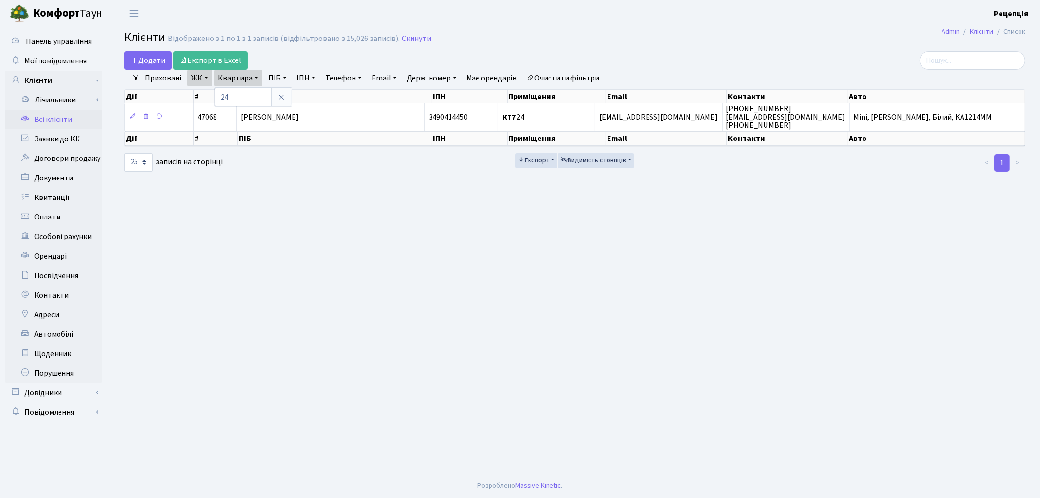
click at [556, 81] on link "Очистити фільтри" at bounding box center [563, 78] width 80 height 17
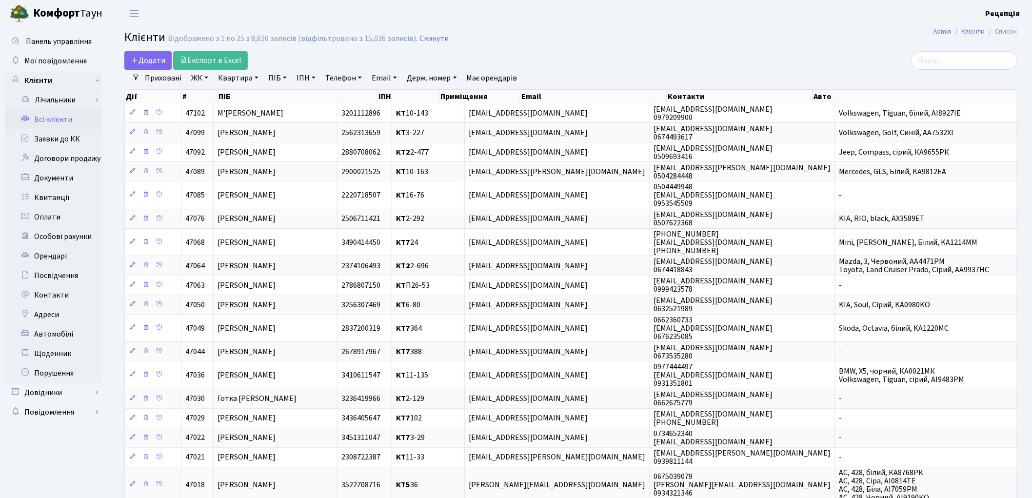
click at [198, 82] on link "ЖК" at bounding box center [199, 78] width 25 height 17
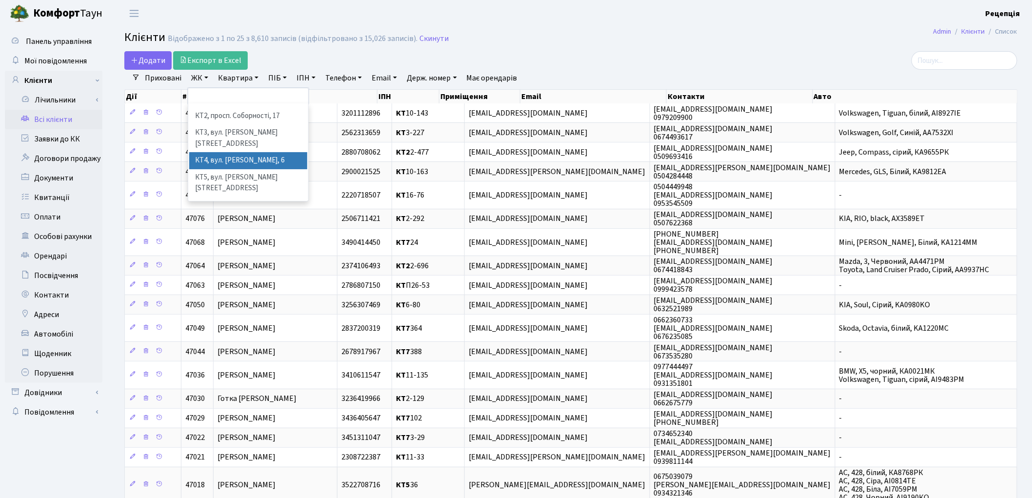
click at [262, 152] on li "КТ4, вул. Юрія Липи, 6" at bounding box center [248, 160] width 118 height 17
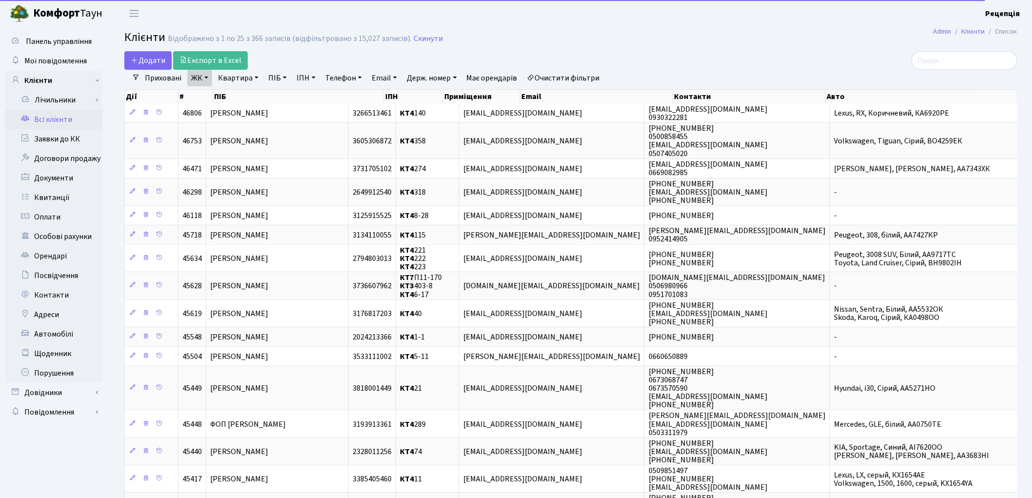
click at [239, 79] on link "Квартира" at bounding box center [238, 78] width 48 height 17
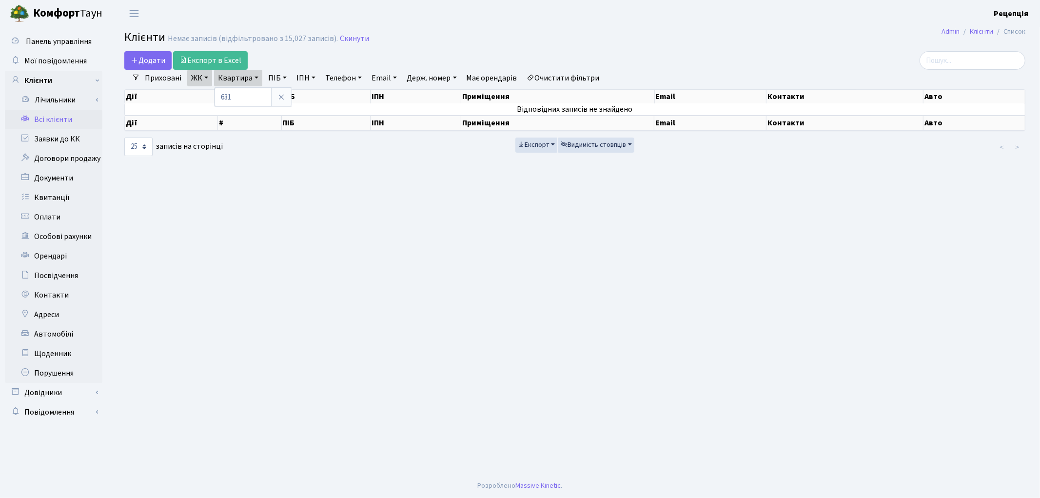
click at [567, 73] on link "Очистити фільтри" at bounding box center [563, 78] width 80 height 17
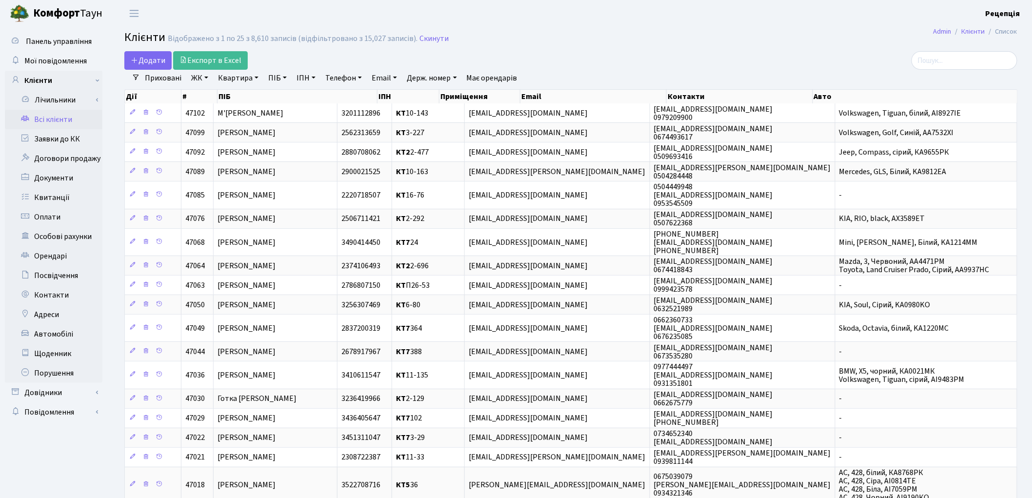
click at [207, 83] on link "ЖК" at bounding box center [199, 78] width 25 height 17
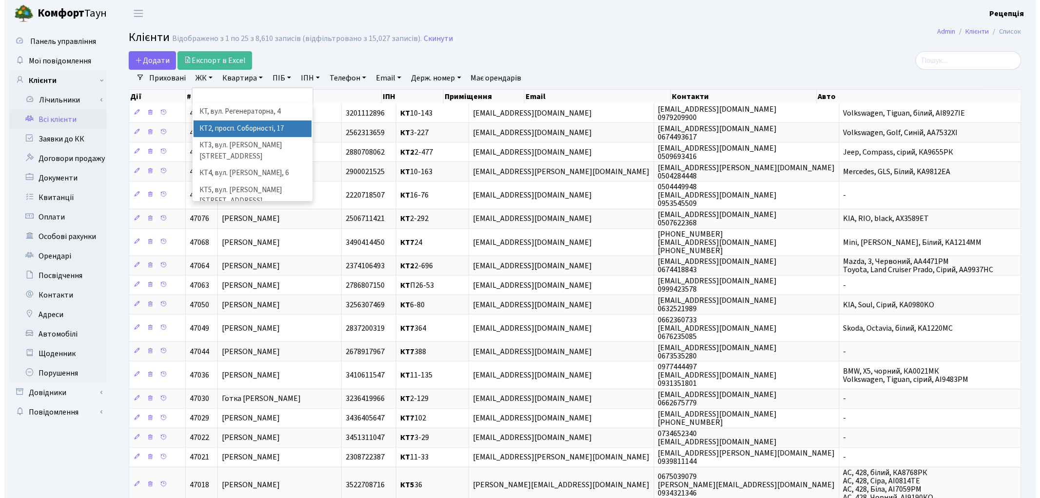
scroll to position [20, 0]
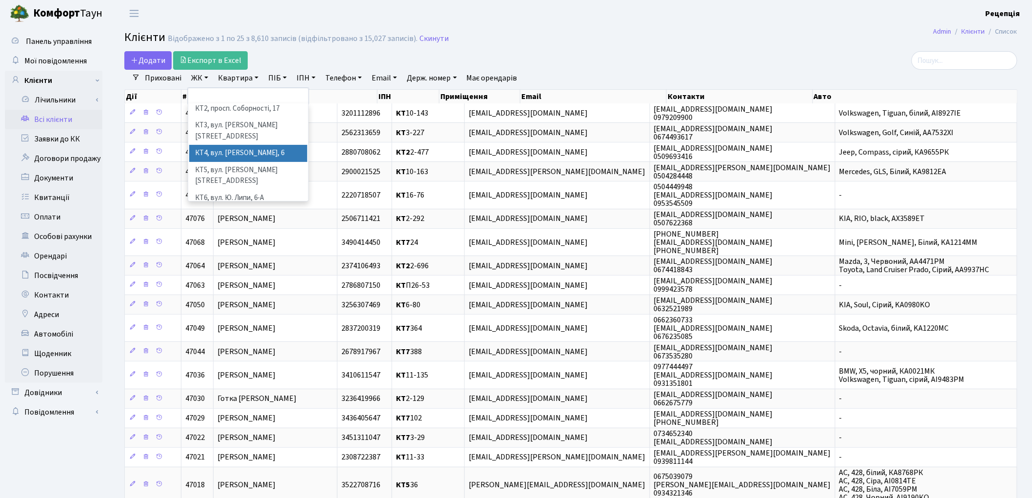
click at [261, 145] on li "КТ4, вул. Юрія Липи, 6" at bounding box center [248, 153] width 118 height 17
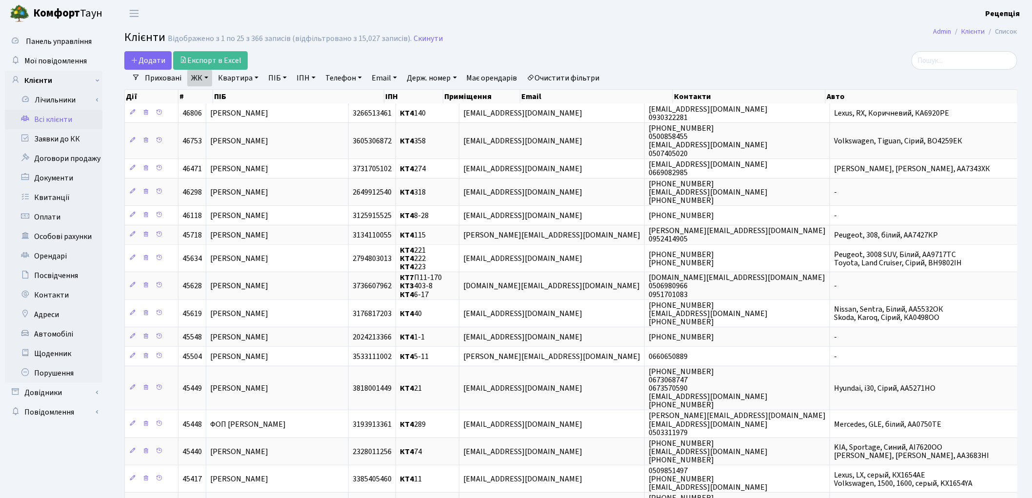
click at [230, 84] on link "Квартира" at bounding box center [238, 78] width 48 height 17
type input "241"
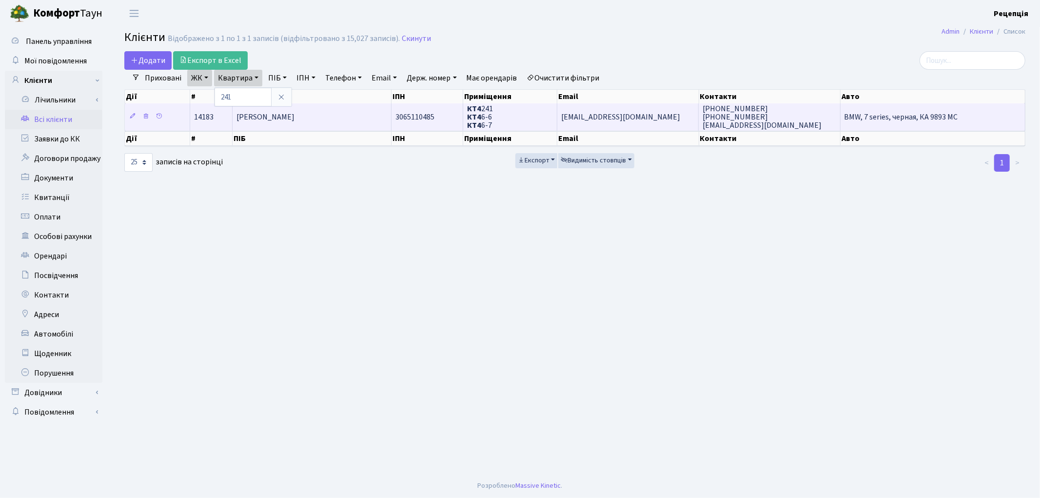
click at [265, 118] on span "[PERSON_NAME]" at bounding box center [266, 117] width 58 height 11
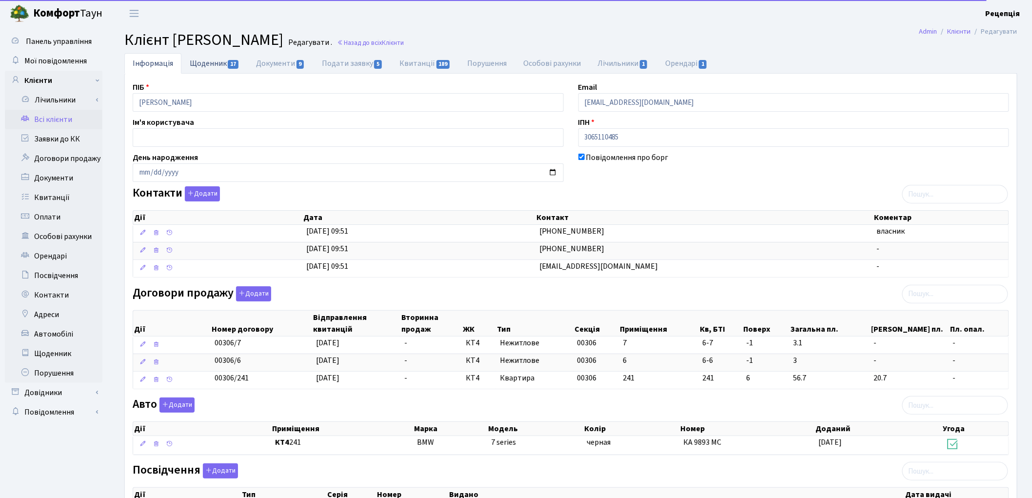
click at [225, 64] on link "Щоденник 17" at bounding box center [214, 63] width 66 height 20
select select "25"
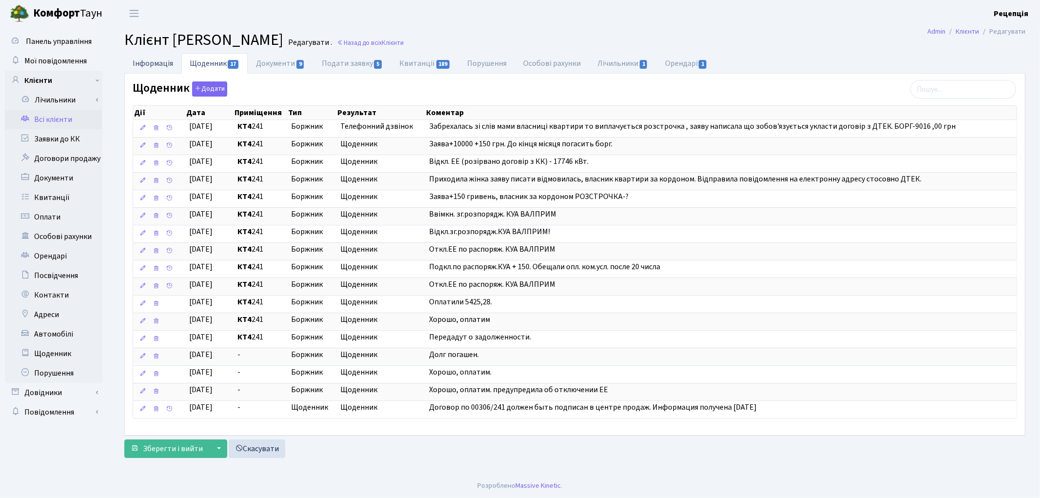
click at [149, 67] on link "Інформація" at bounding box center [152, 63] width 57 height 20
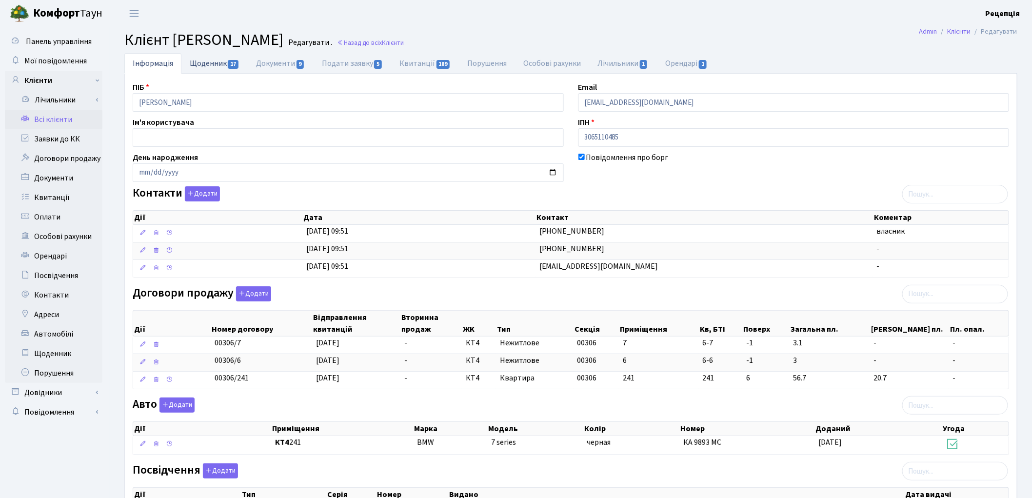
click at [201, 61] on link "Щоденник 17" at bounding box center [214, 63] width 66 height 20
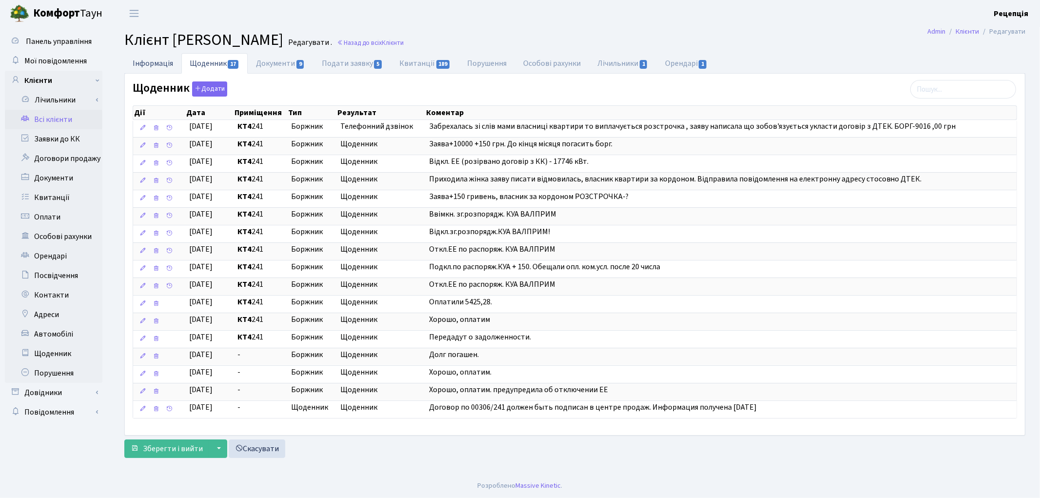
click at [158, 65] on link "Інформація" at bounding box center [152, 63] width 57 height 20
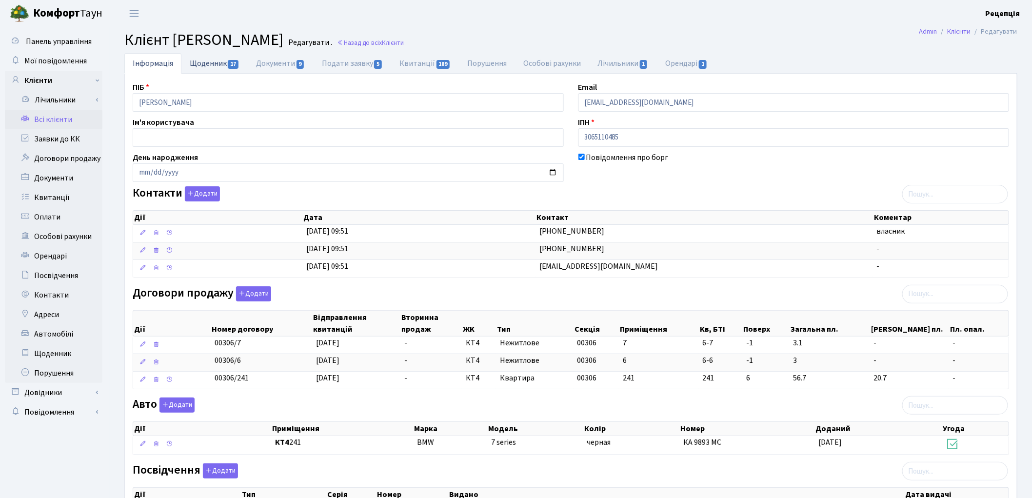
click at [216, 61] on link "Щоденник 17" at bounding box center [214, 63] width 66 height 20
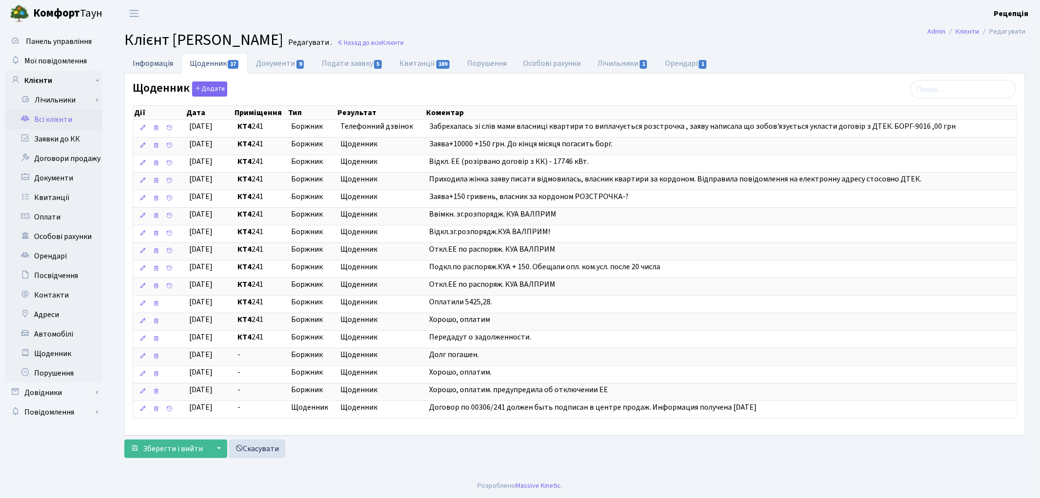
click at [163, 66] on link "Інформація" at bounding box center [152, 63] width 57 height 20
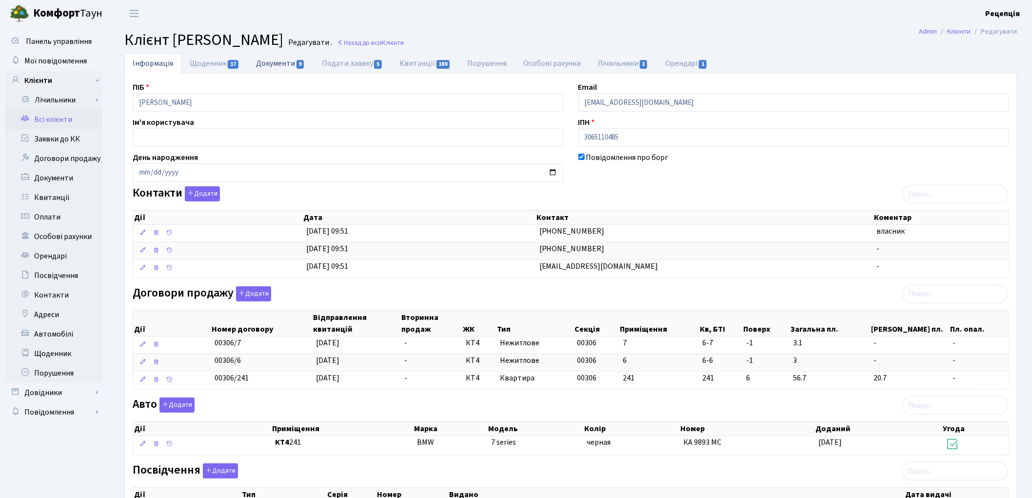
click at [271, 61] on link "Документи 9" at bounding box center [280, 63] width 65 height 20
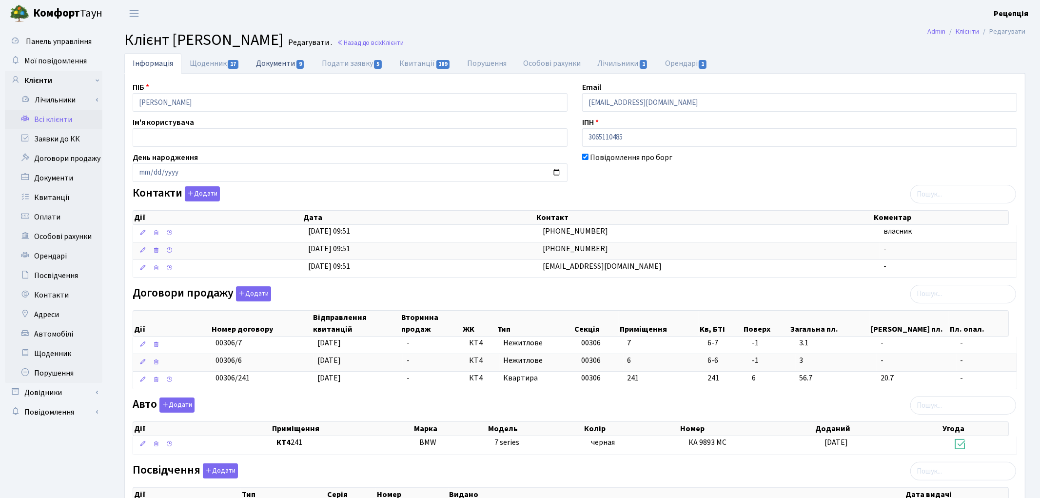
select select "25"
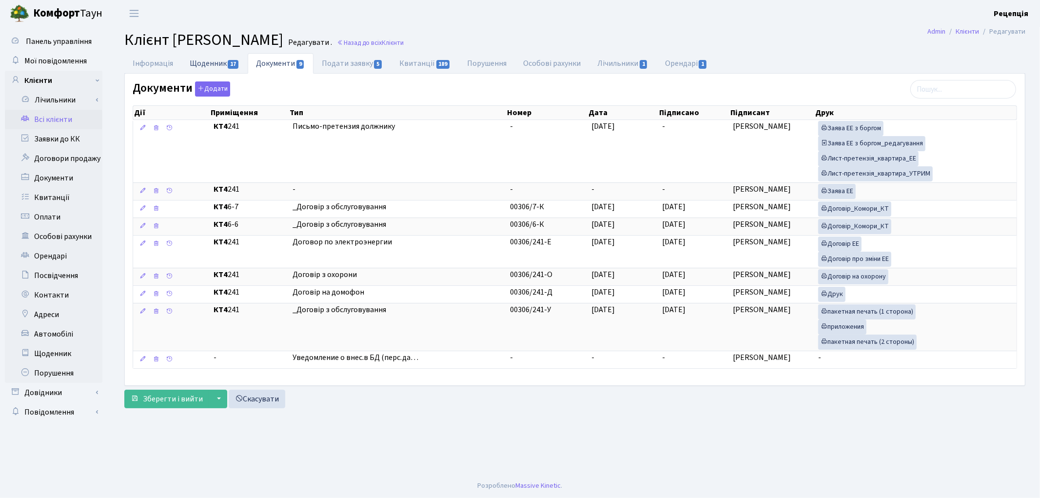
click at [200, 61] on link "Щоденник 17" at bounding box center [214, 63] width 66 height 20
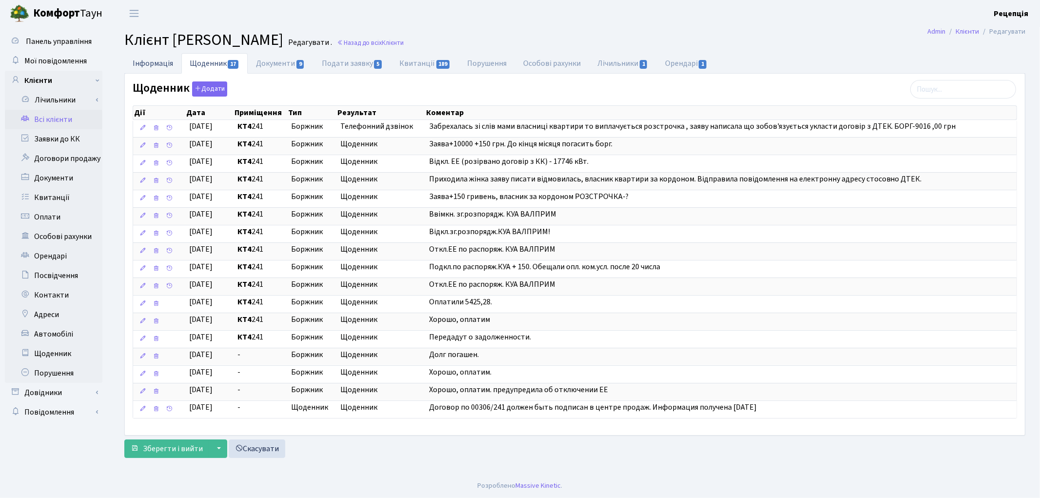
click at [157, 62] on link "Інформація" at bounding box center [152, 63] width 57 height 20
